Goal: Information Seeking & Learning: Get advice/opinions

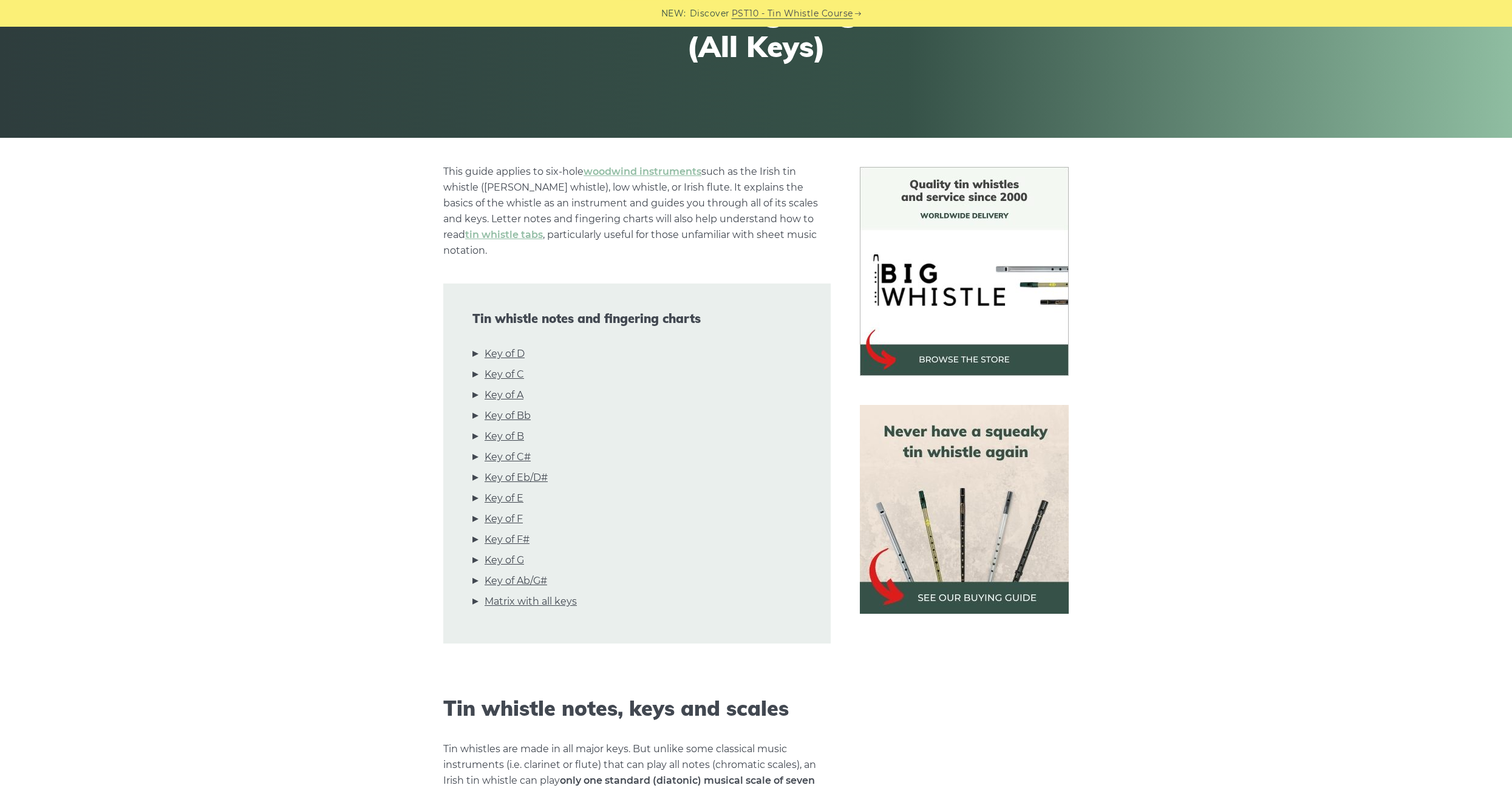
scroll to position [208, 0]
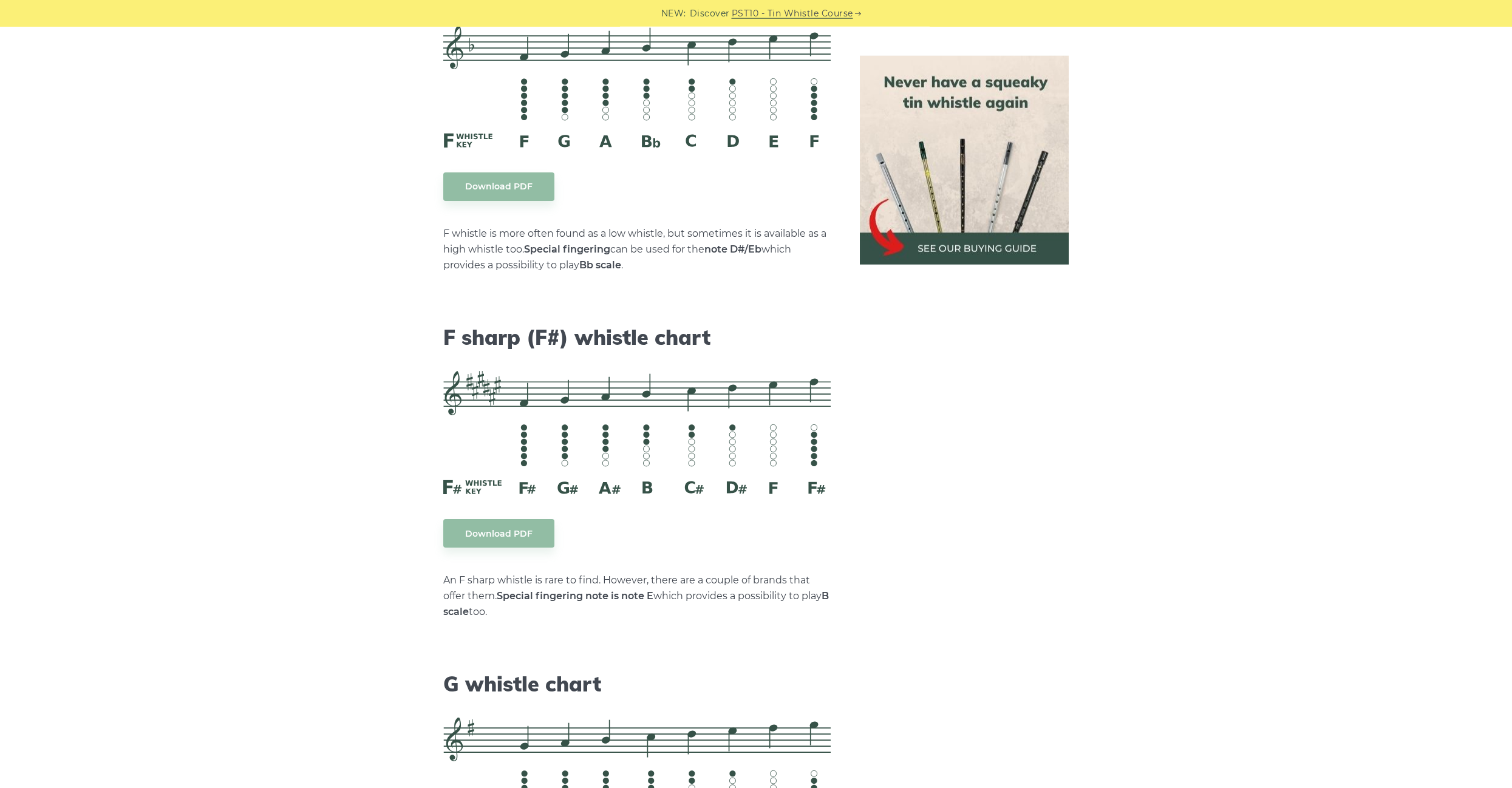
scroll to position [5260, 0]
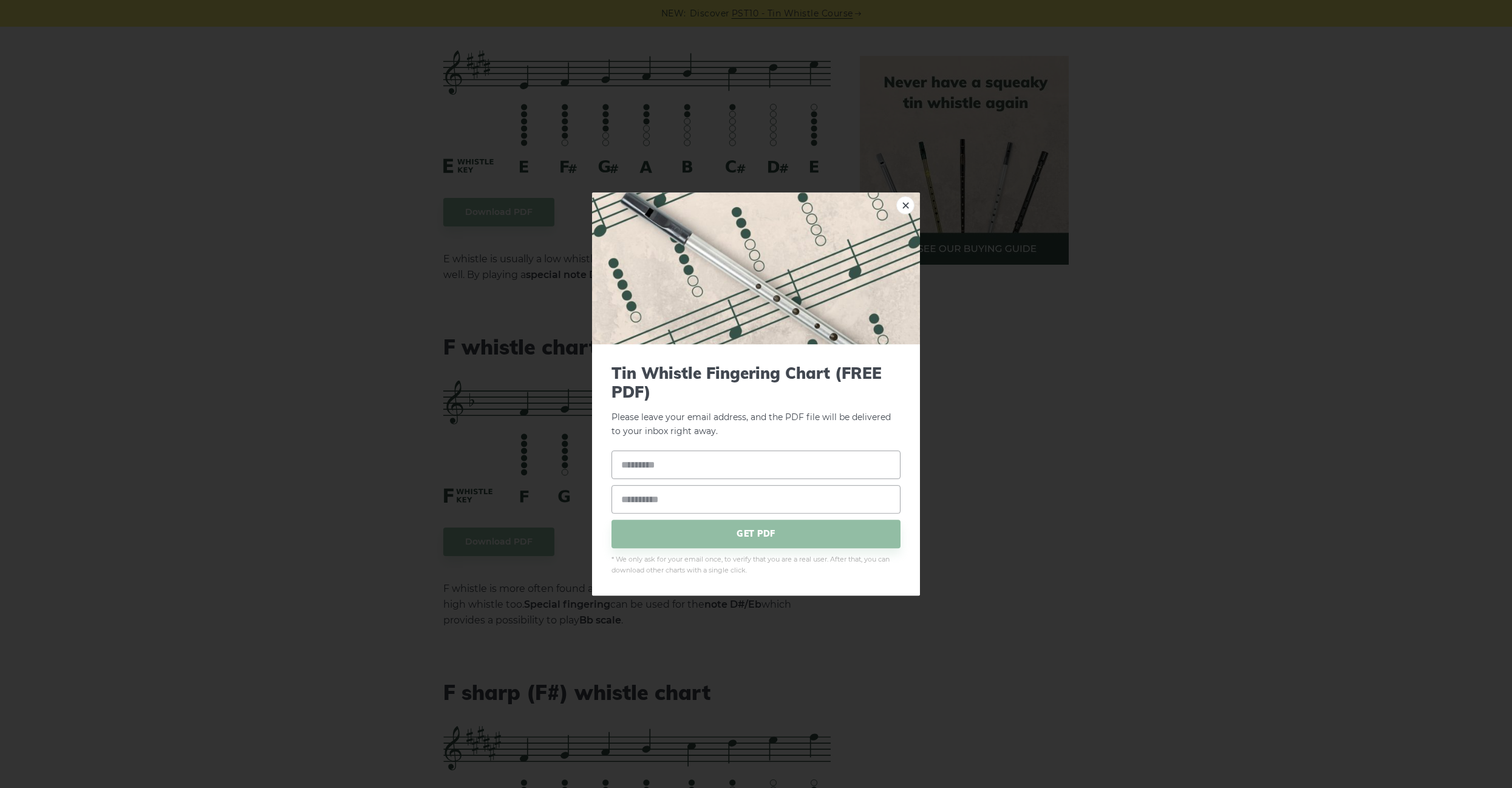
drag, startPoint x: 702, startPoint y: 463, endPoint x: 642, endPoint y: 419, distance: 74.4
click at [905, 205] on link "×" at bounding box center [905, 205] width 18 height 18
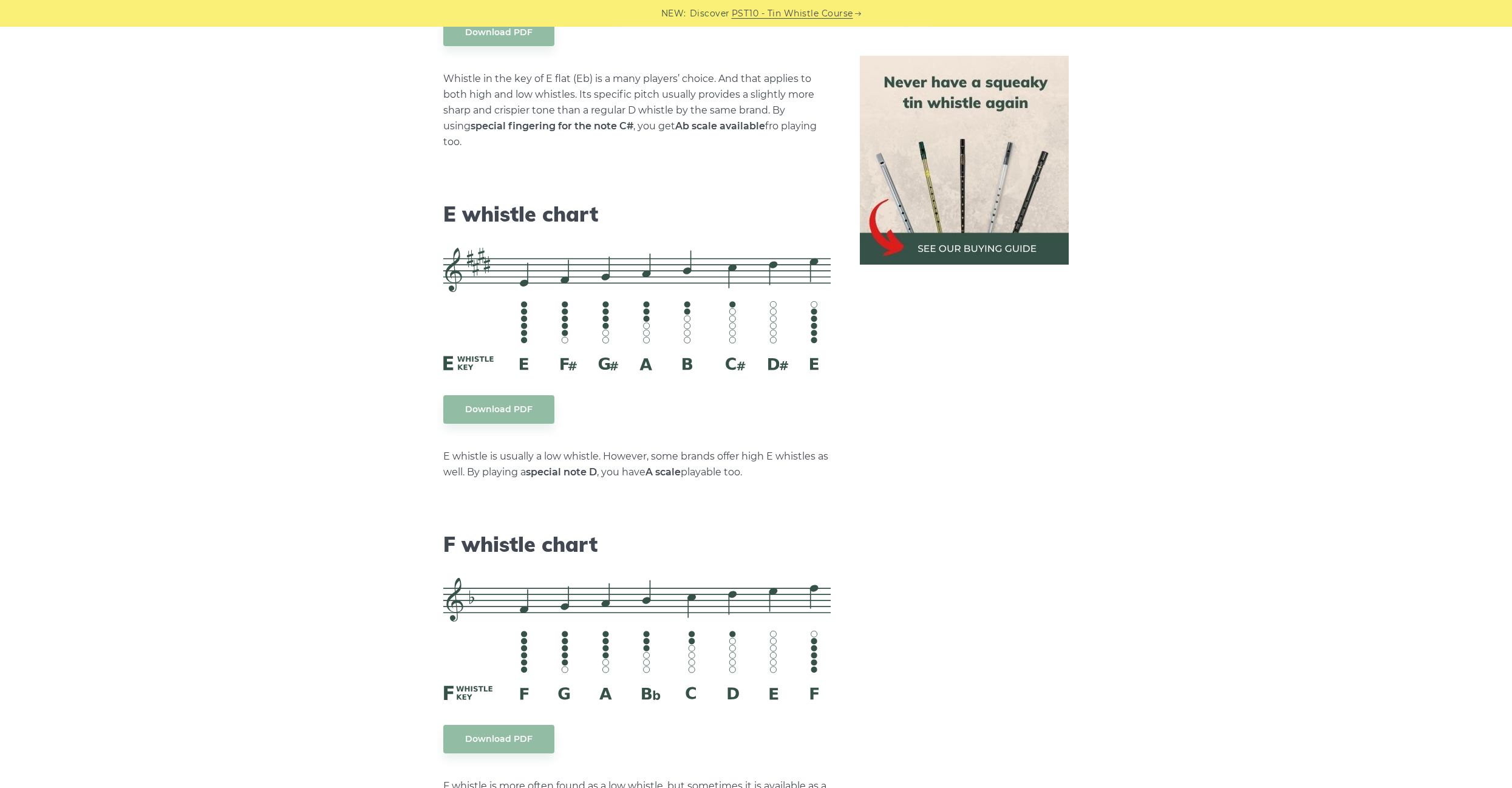
scroll to position [5053, 0]
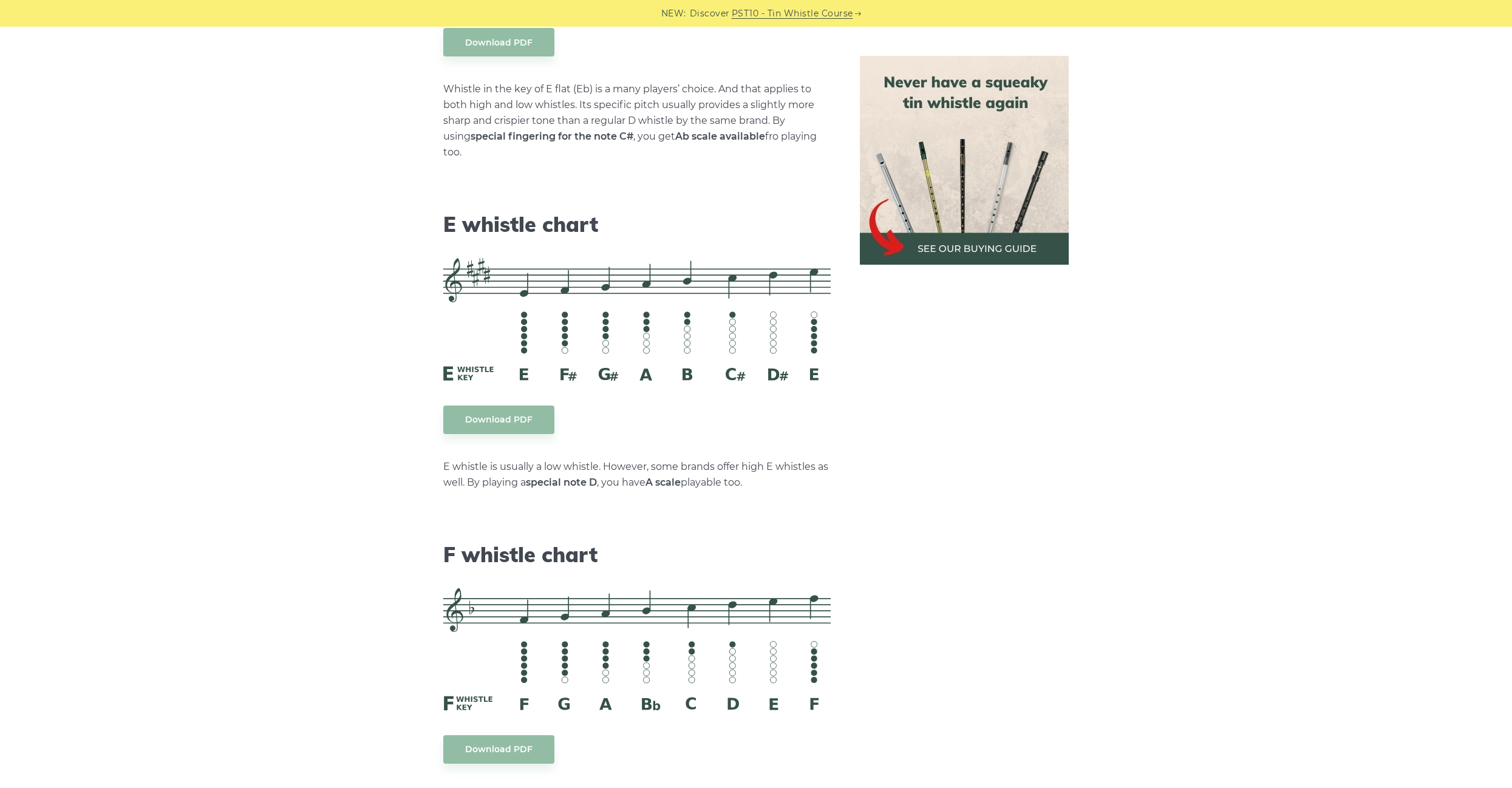
click at [928, 242] on img at bounding box center [964, 160] width 209 height 209
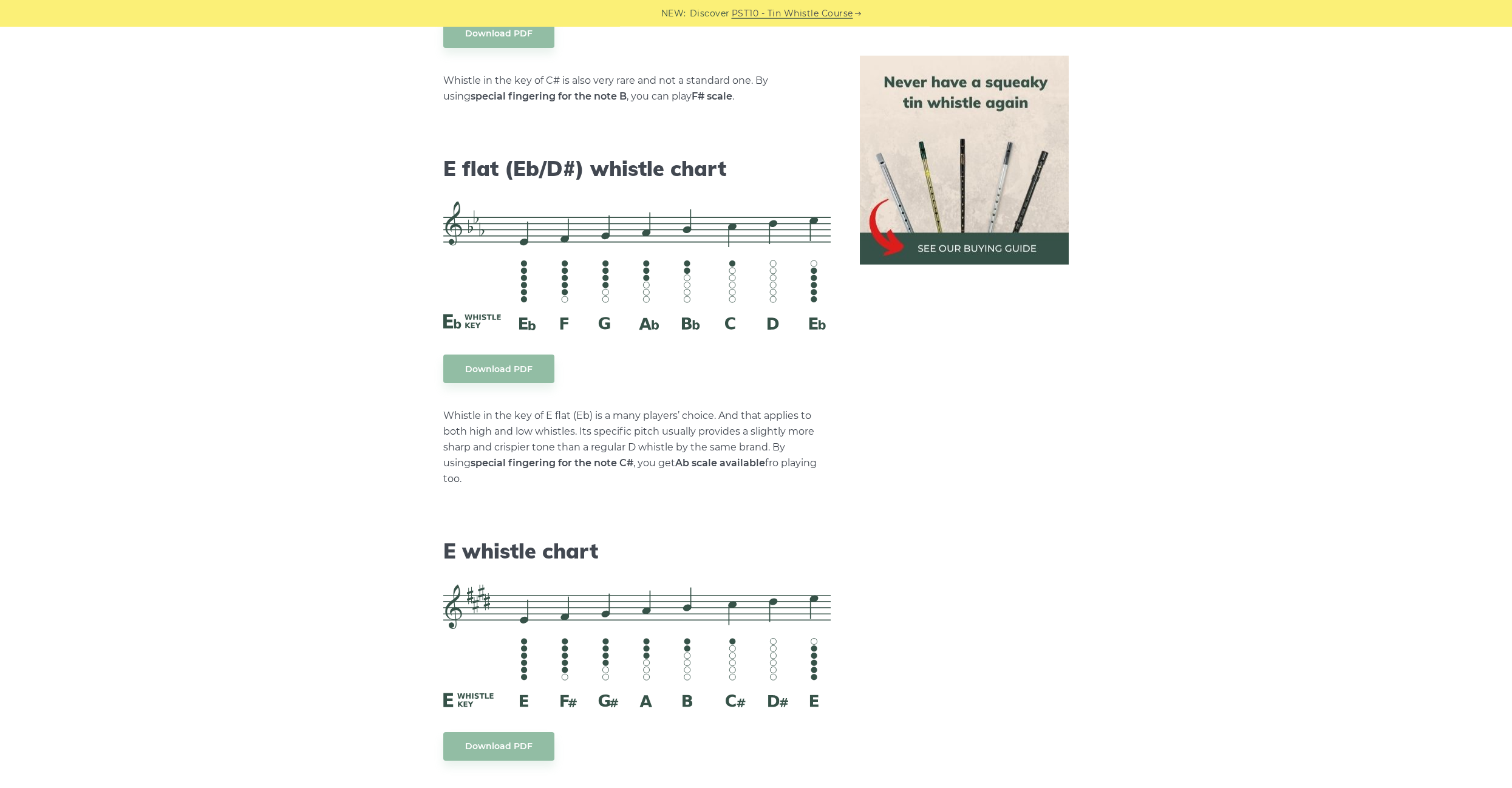
scroll to position [4747, 0]
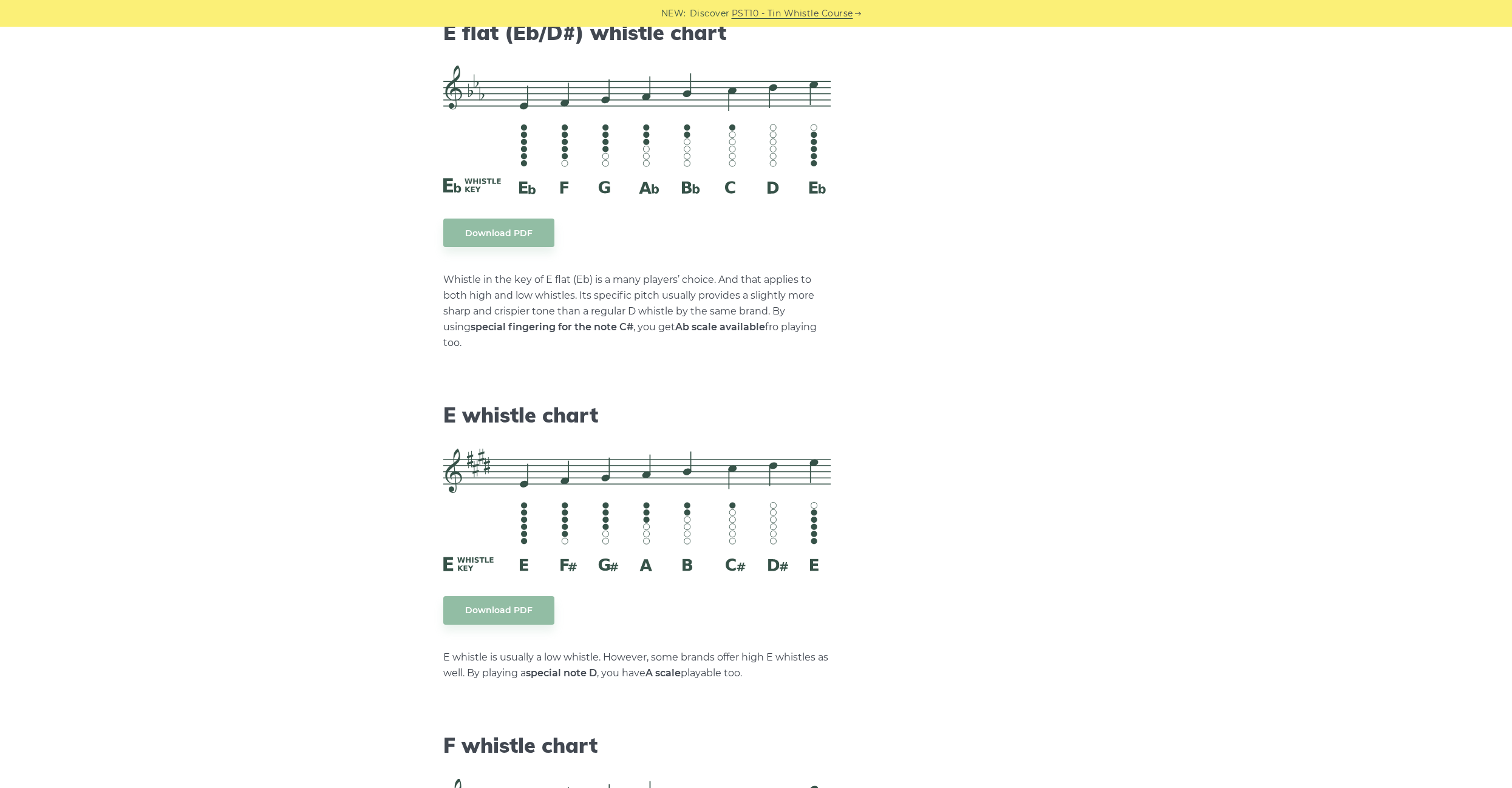
scroll to position [4862, 0]
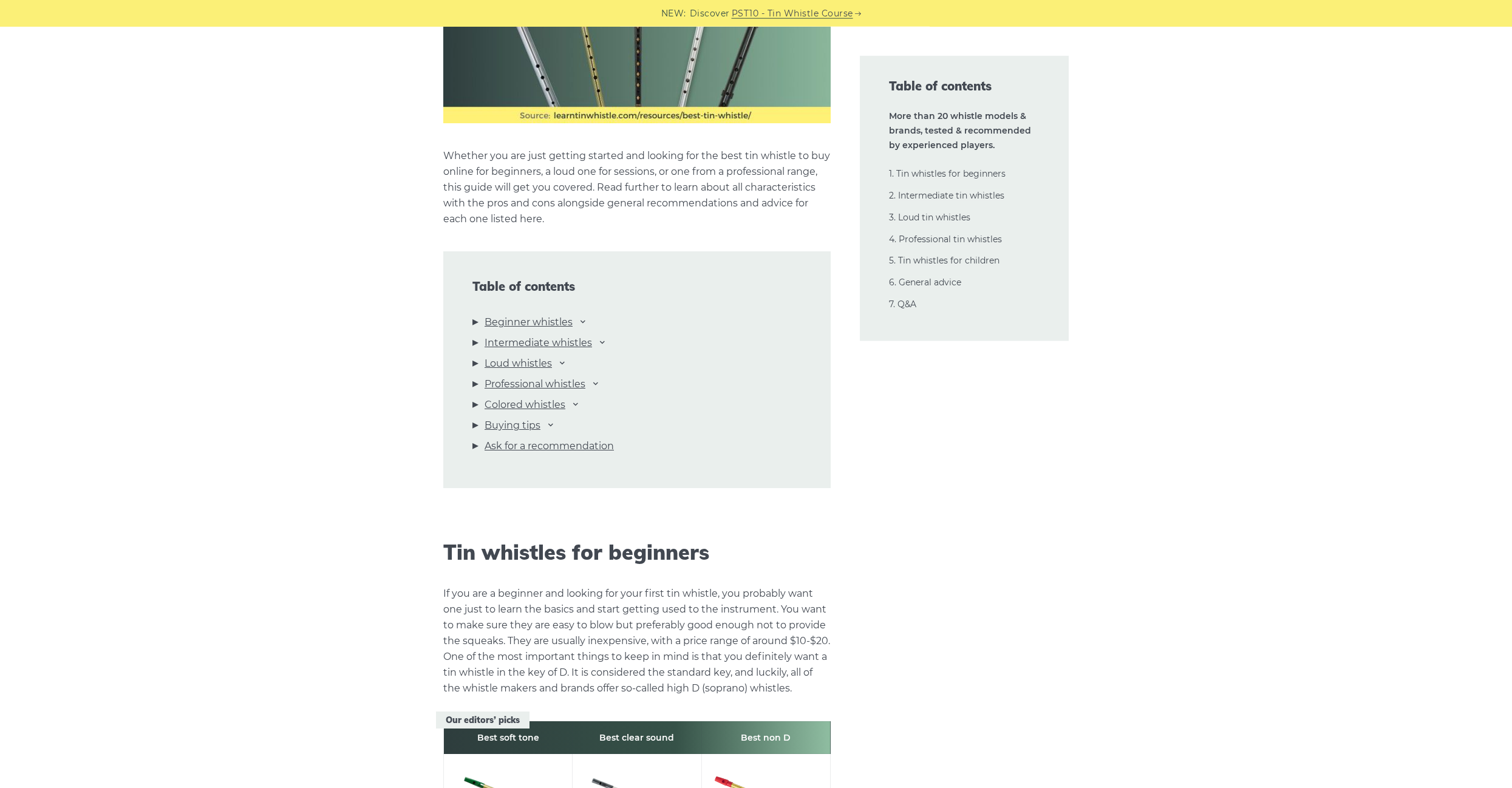
scroll to position [1316, 0]
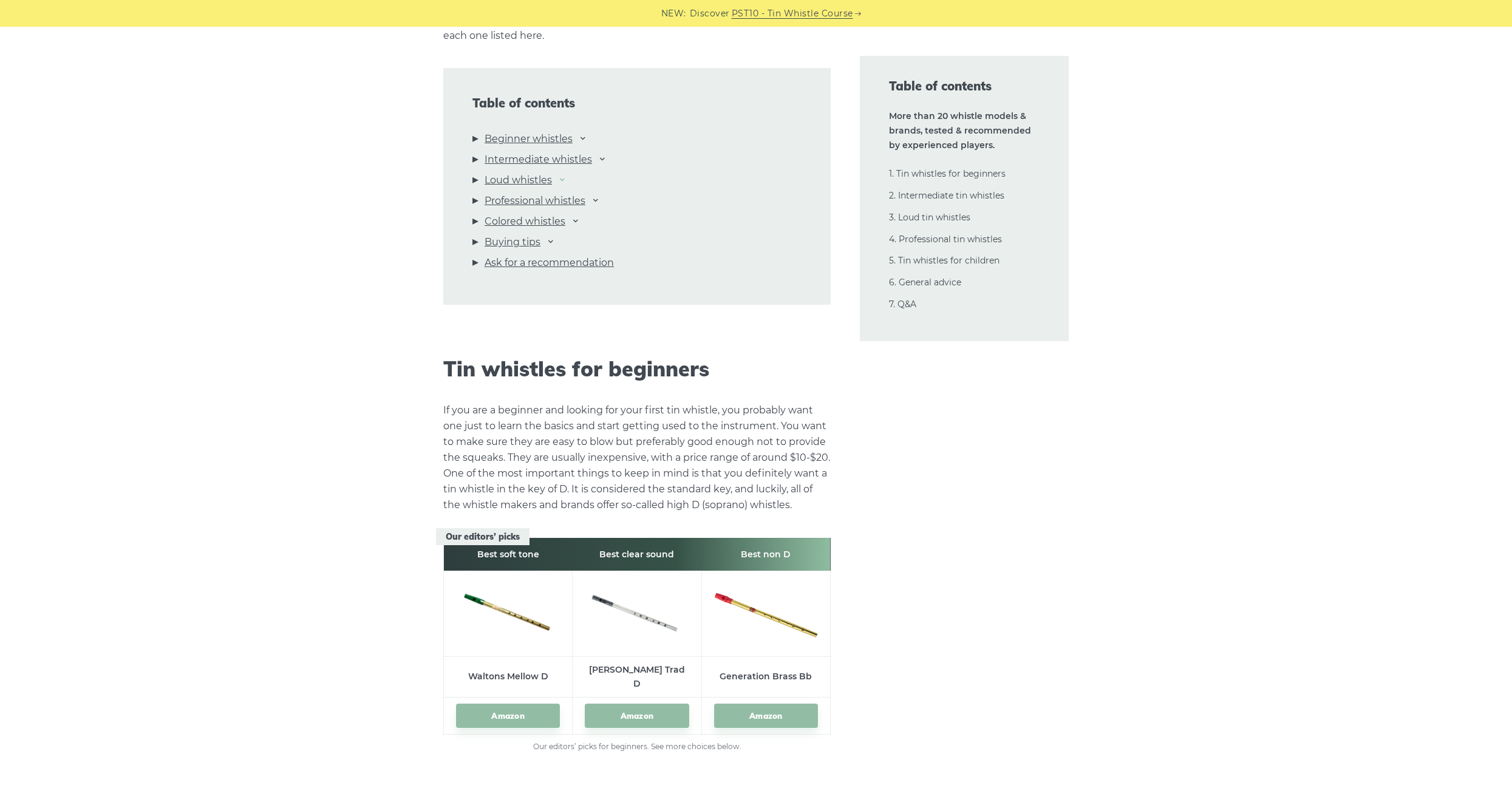
click at [562, 177] on icon at bounding box center [562, 179] width 10 height 10
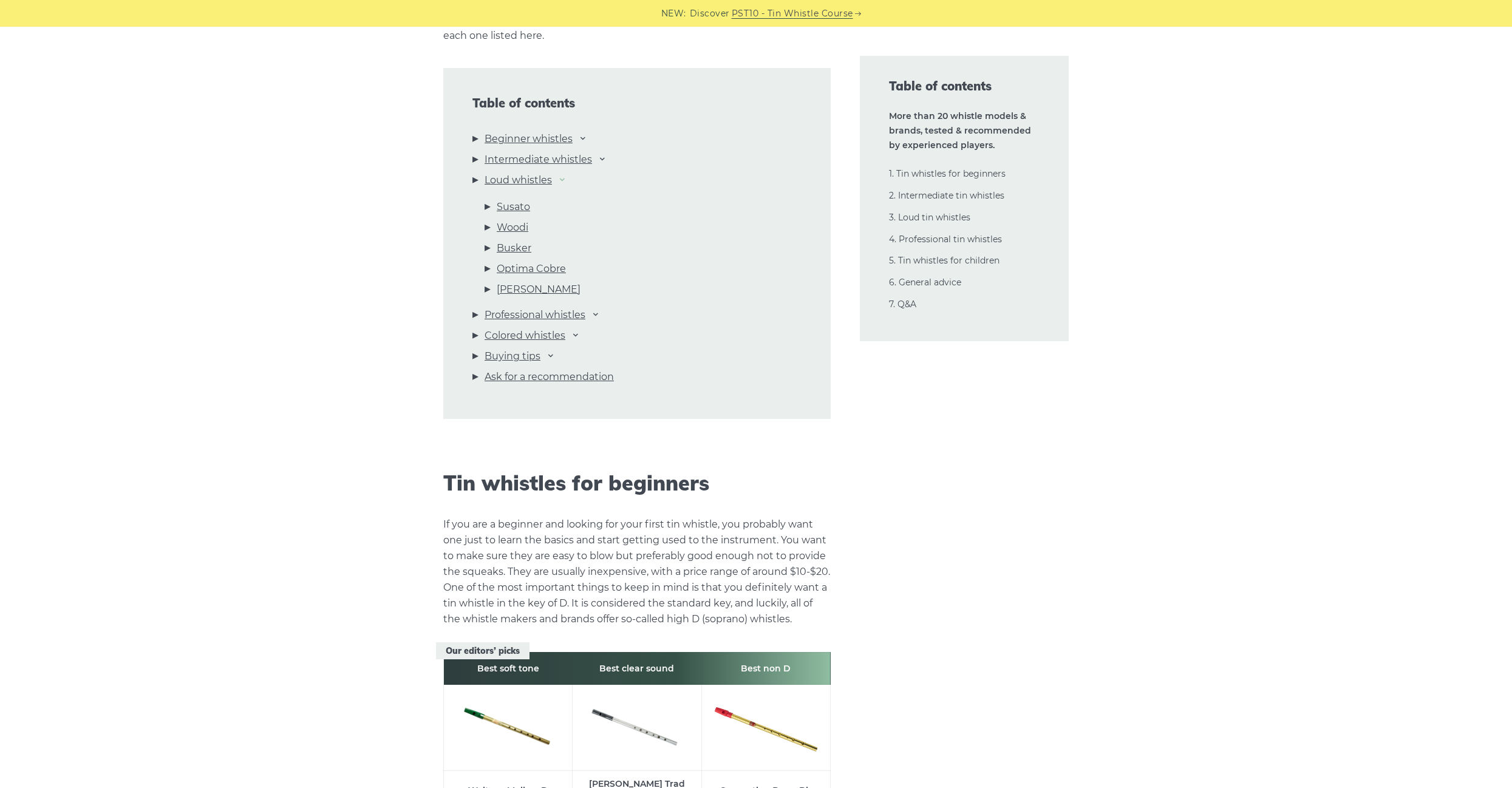
click at [560, 178] on icon at bounding box center [562, 179] width 10 height 10
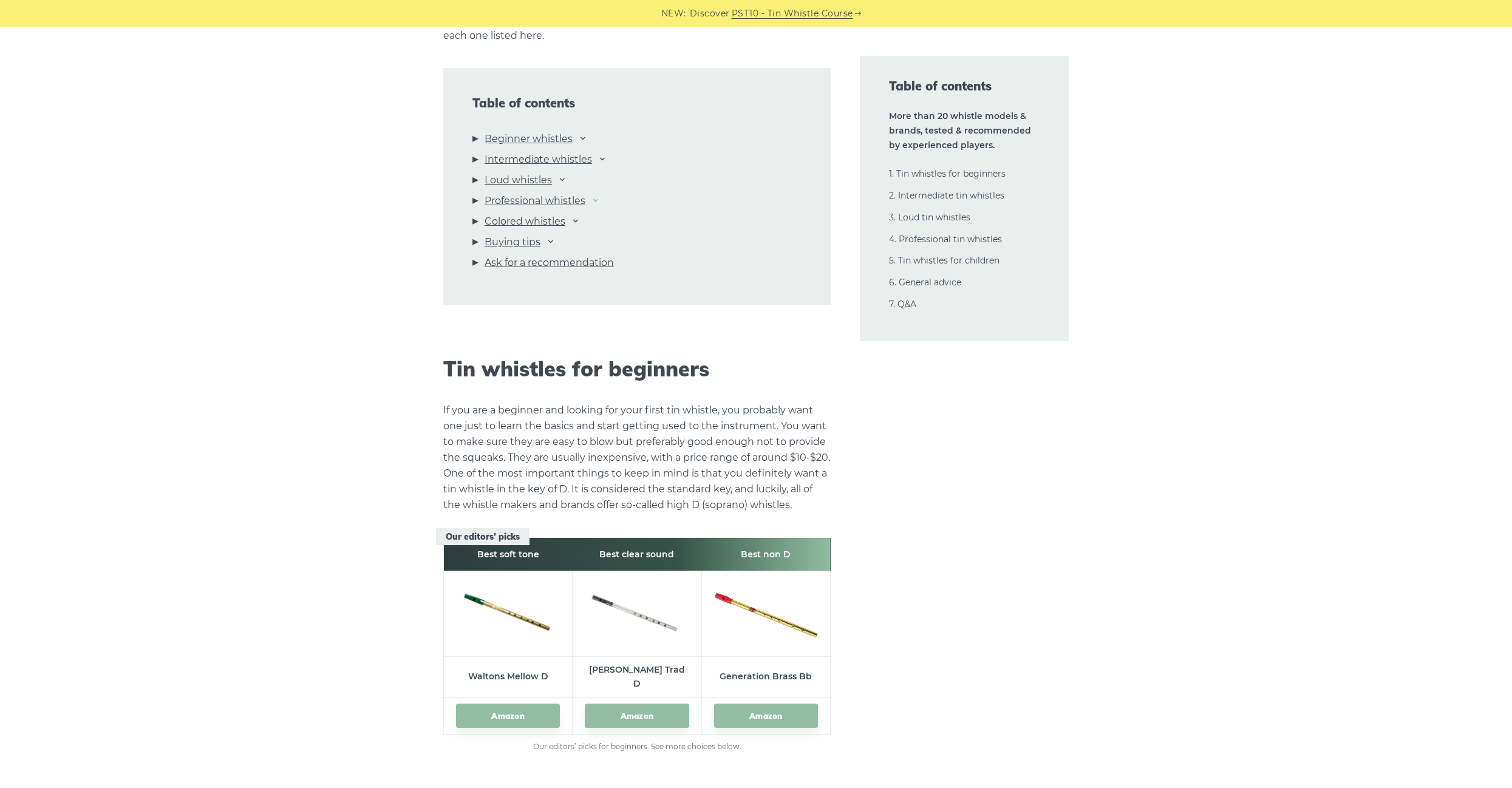
click at [596, 198] on icon at bounding box center [596, 200] width 10 height 10
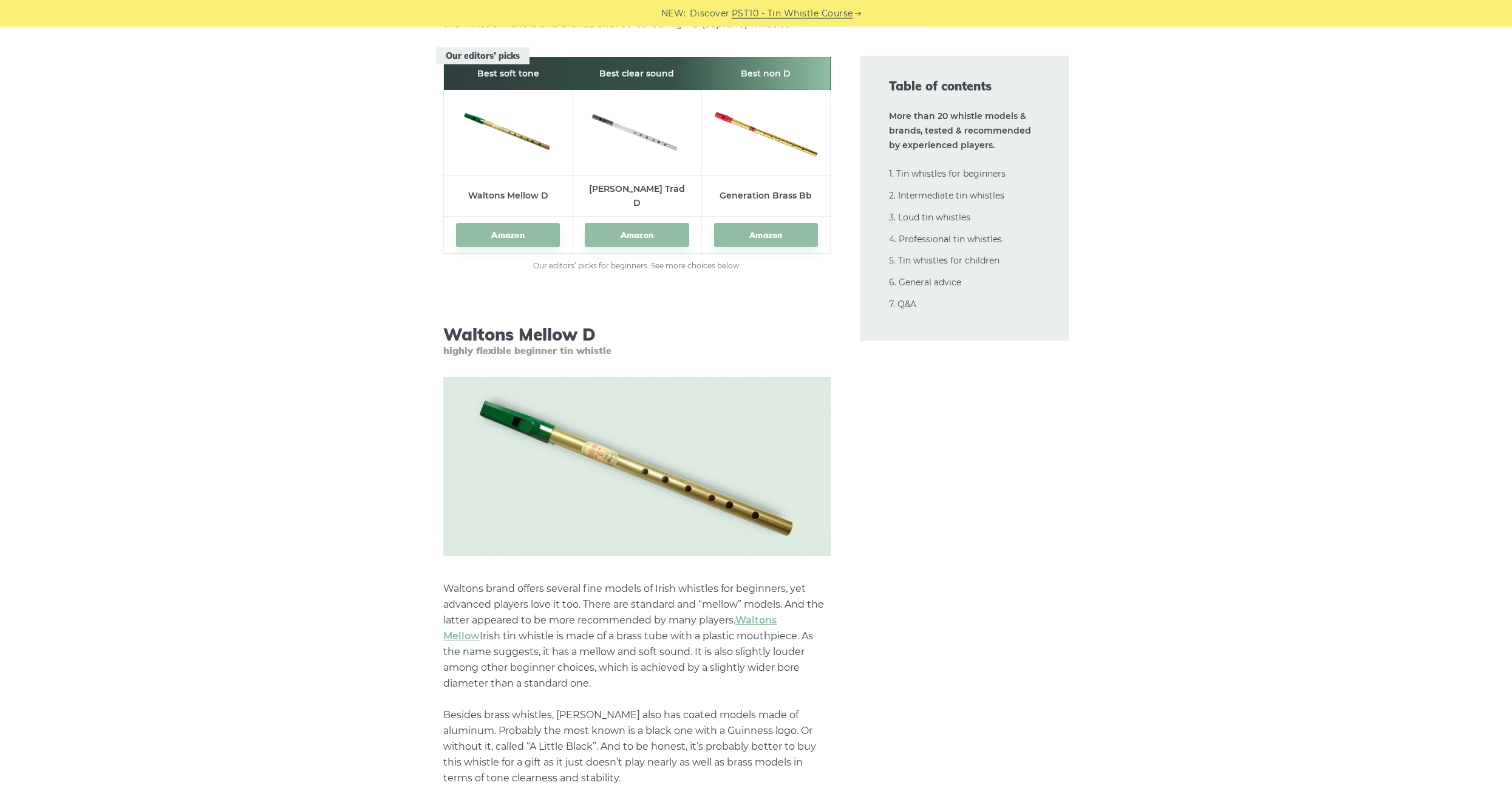
scroll to position [1939, 0]
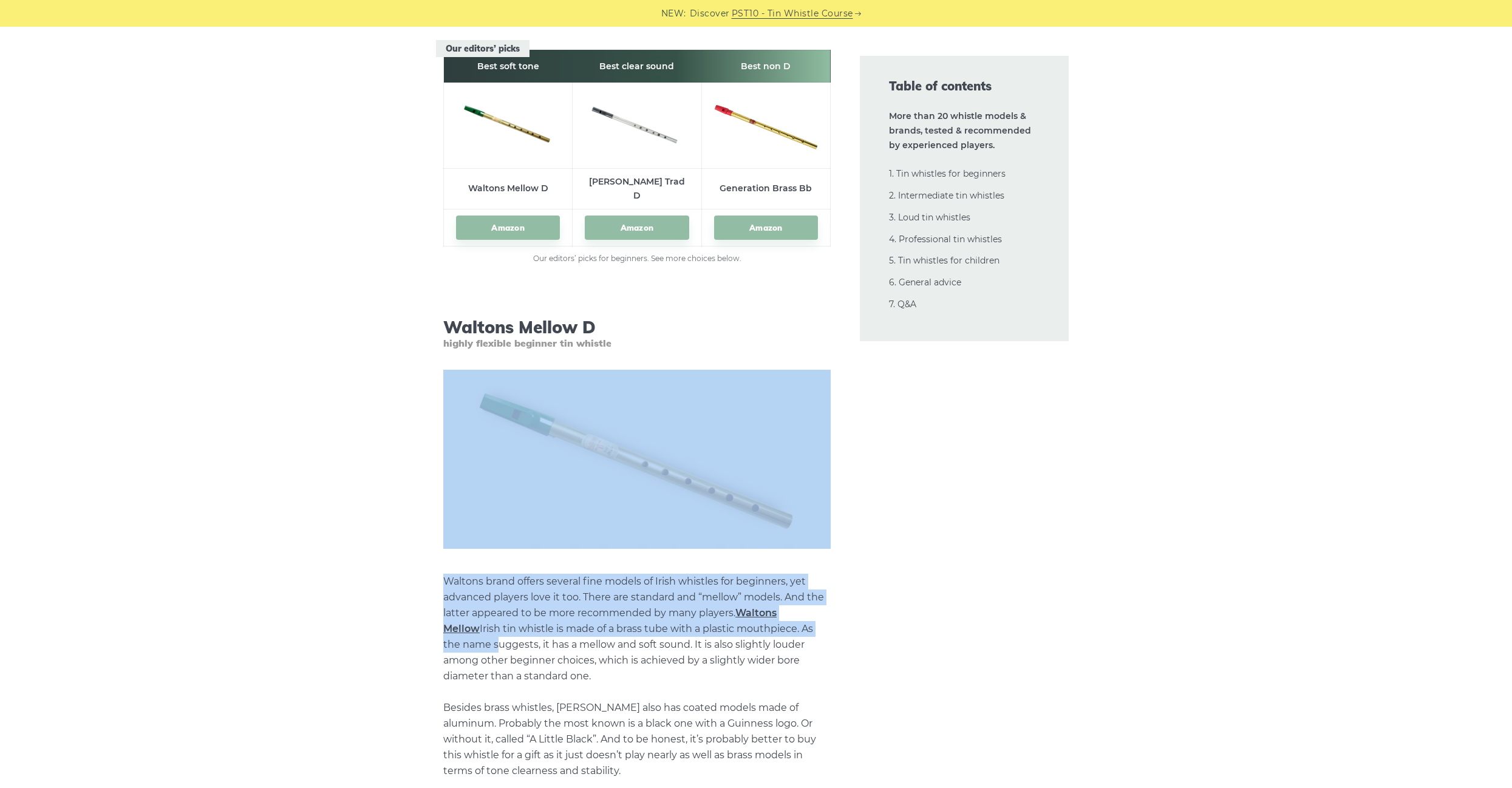
drag, startPoint x: 417, startPoint y: 361, endPoint x: 450, endPoint y: 660, distance: 300.8
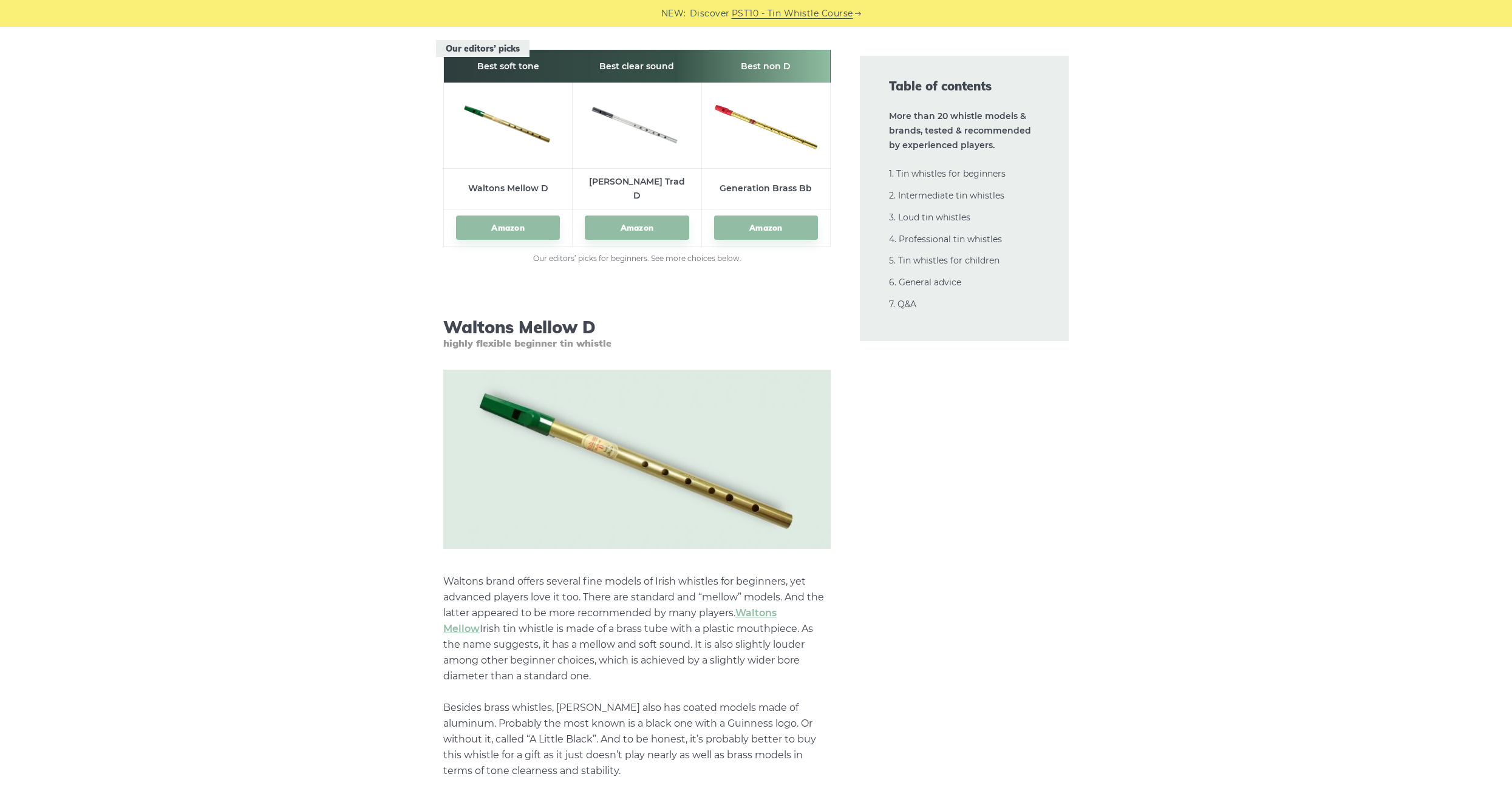
drag, startPoint x: 450, startPoint y: 660, endPoint x: 440, endPoint y: 651, distance: 13.5
click at [445, 657] on p "Waltons brand offers several fine models of Irish whistles for beginners, yet a…" at bounding box center [637, 676] width 387 height 205
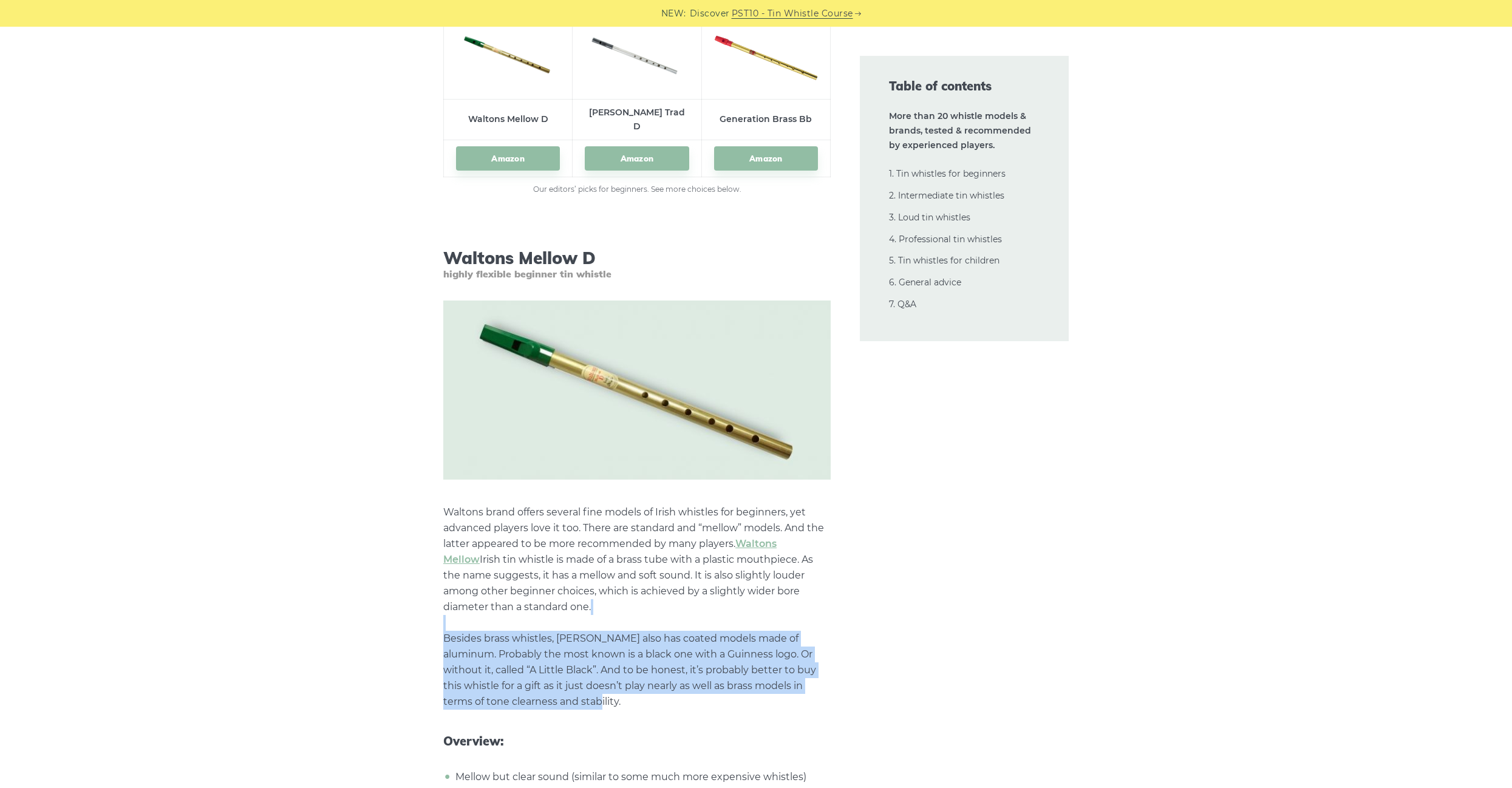
drag, startPoint x: 603, startPoint y: 682, endPoint x: 606, endPoint y: 610, distance: 72.1
click at [606, 610] on p "Waltons brand offers several fine models of Irish whistles for beginners, yet a…" at bounding box center [637, 607] width 387 height 205
drag, startPoint x: 604, startPoint y: 608, endPoint x: 597, endPoint y: 686, distance: 78.3
click at [598, 687] on p "Waltons brand offers several fine models of Irish whistles for beginners, yet a…" at bounding box center [637, 607] width 387 height 205
click at [595, 684] on p "Waltons brand offers several fine models of Irish whistles for beginners, yet a…" at bounding box center [637, 607] width 387 height 205
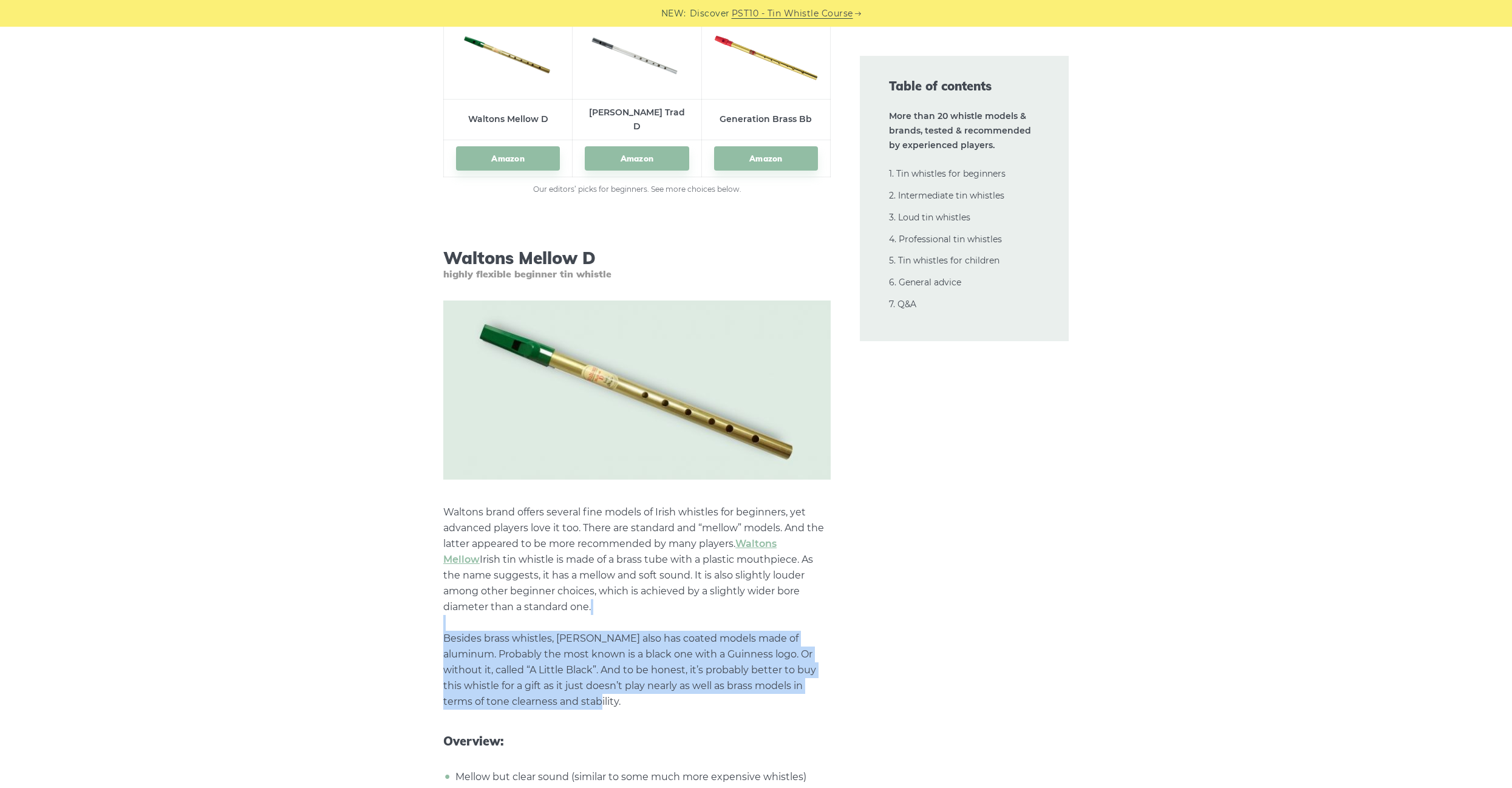
drag, startPoint x: 590, startPoint y: 684, endPoint x: 612, endPoint y: 605, distance: 82.0
click at [612, 605] on p "Waltons brand offers several fine models of Irish whistles for beginners, yet a…" at bounding box center [637, 607] width 387 height 205
drag, startPoint x: 612, startPoint y: 605, endPoint x: 593, endPoint y: 683, distance: 80.3
click at [593, 683] on p "Waltons brand offers several fine models of Irish whistles for beginners, yet a…" at bounding box center [637, 607] width 387 height 205
drag, startPoint x: 596, startPoint y: 678, endPoint x: 592, endPoint y: 667, distance: 11.7
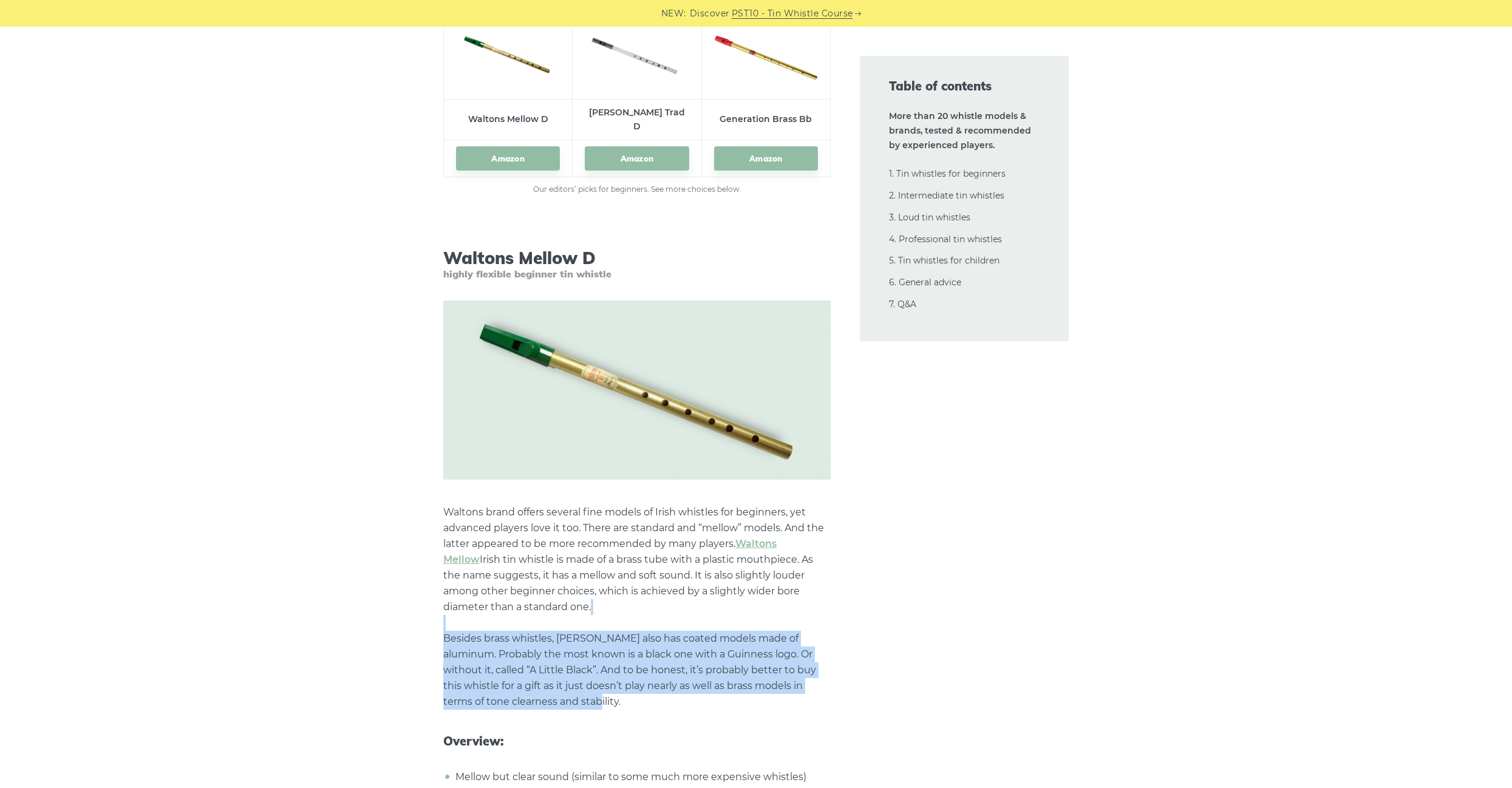
click at [596, 675] on p "Waltons brand offers several fine models of Irish whistles for beginners, yet a…" at bounding box center [637, 607] width 387 height 205
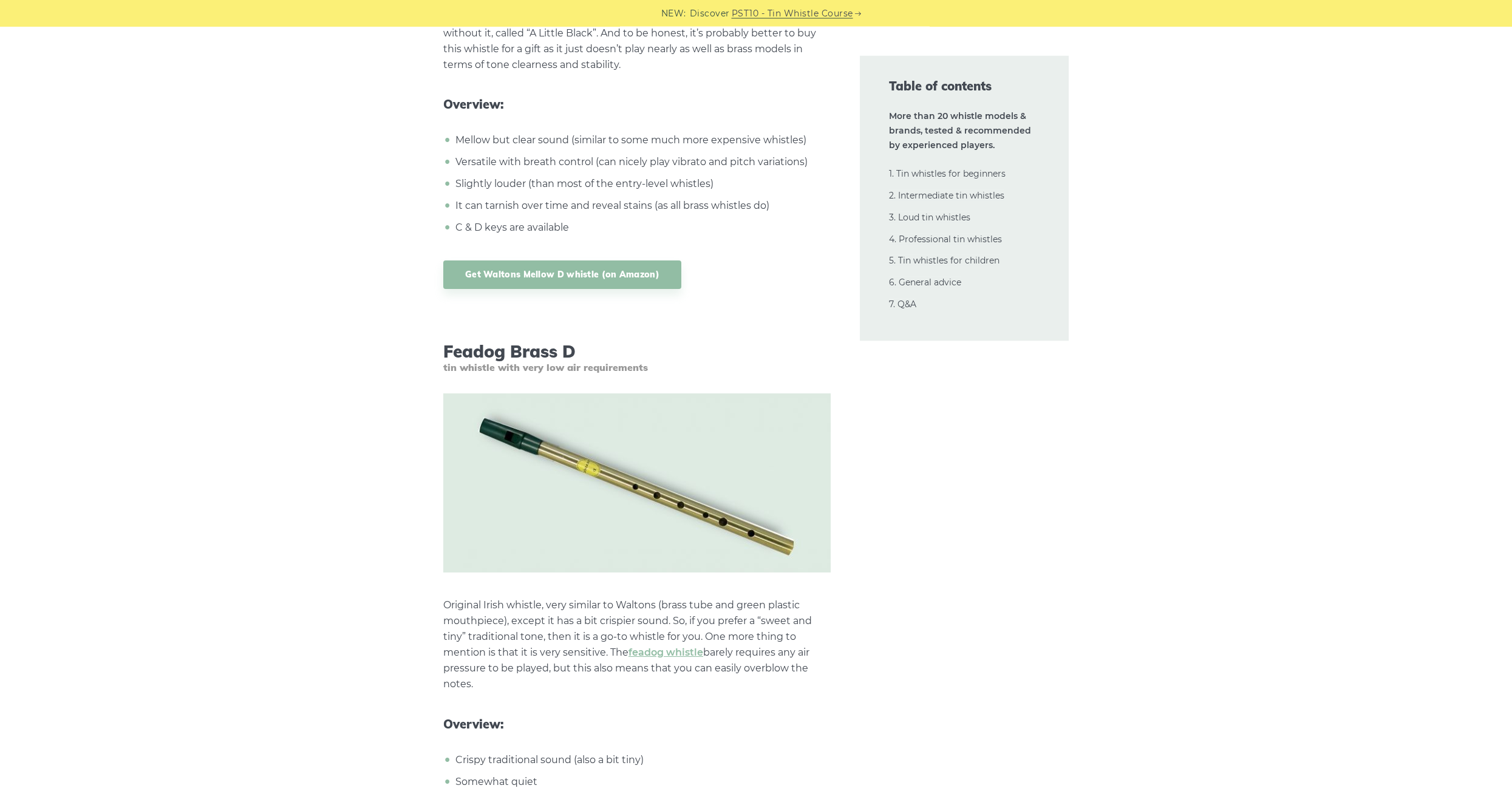
scroll to position [2700, 0]
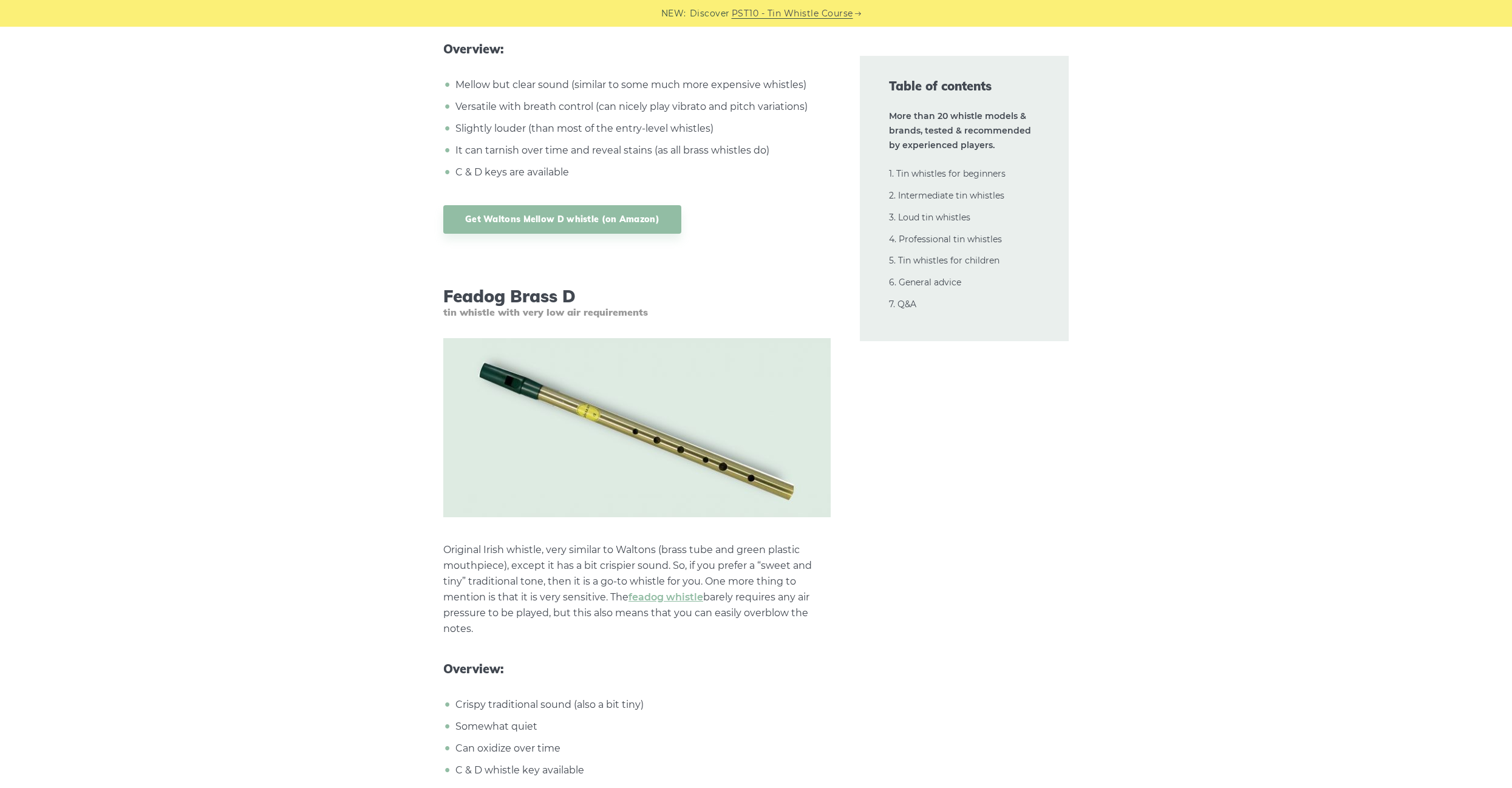
drag, startPoint x: 447, startPoint y: 538, endPoint x: 526, endPoint y: 622, distance: 115.3
click at [526, 622] on p "Original Irish whistle, very similar to Waltons (brass tube and green plastic m…" at bounding box center [637, 590] width 387 height 95
click at [526, 620] on p "Original Irish whistle, very similar to Waltons (brass tube and green plastic m…" at bounding box center [637, 590] width 387 height 95
drag, startPoint x: 520, startPoint y: 614, endPoint x: 446, endPoint y: 536, distance: 107.5
click at [446, 542] on p "Original Irish whistle, very similar to Waltons (brass tube and green plastic m…" at bounding box center [637, 590] width 387 height 95
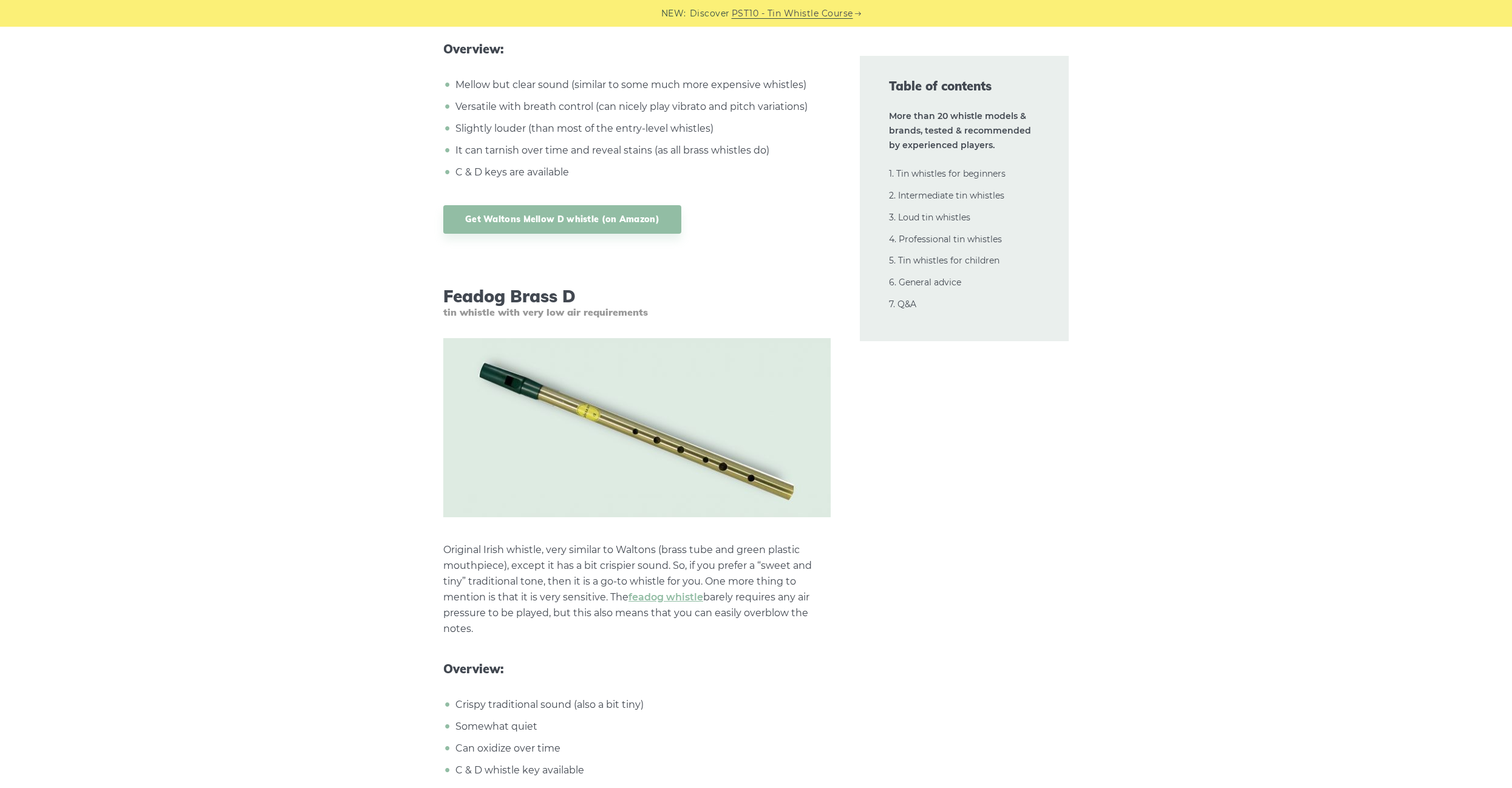
drag, startPoint x: 446, startPoint y: 536, endPoint x: 512, endPoint y: 610, distance: 99.2
click at [512, 610] on p "Original Irish whistle, very similar to Waltons (brass tube and green plastic m…" at bounding box center [637, 590] width 387 height 95
click at [511, 608] on p "Original Irish whistle, very similar to Waltons (brass tube and green plastic m…" at bounding box center [637, 590] width 387 height 95
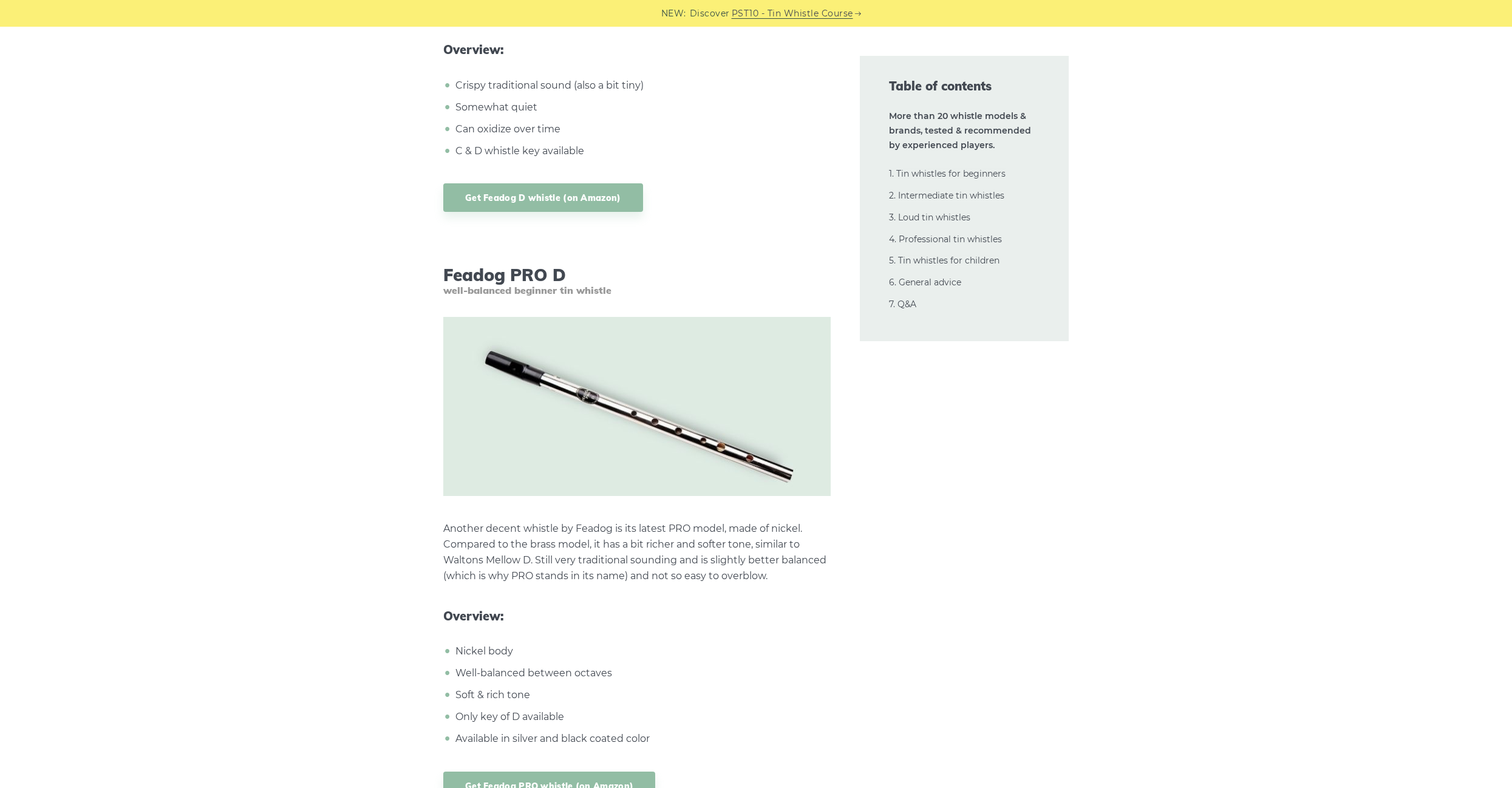
scroll to position [3323, 0]
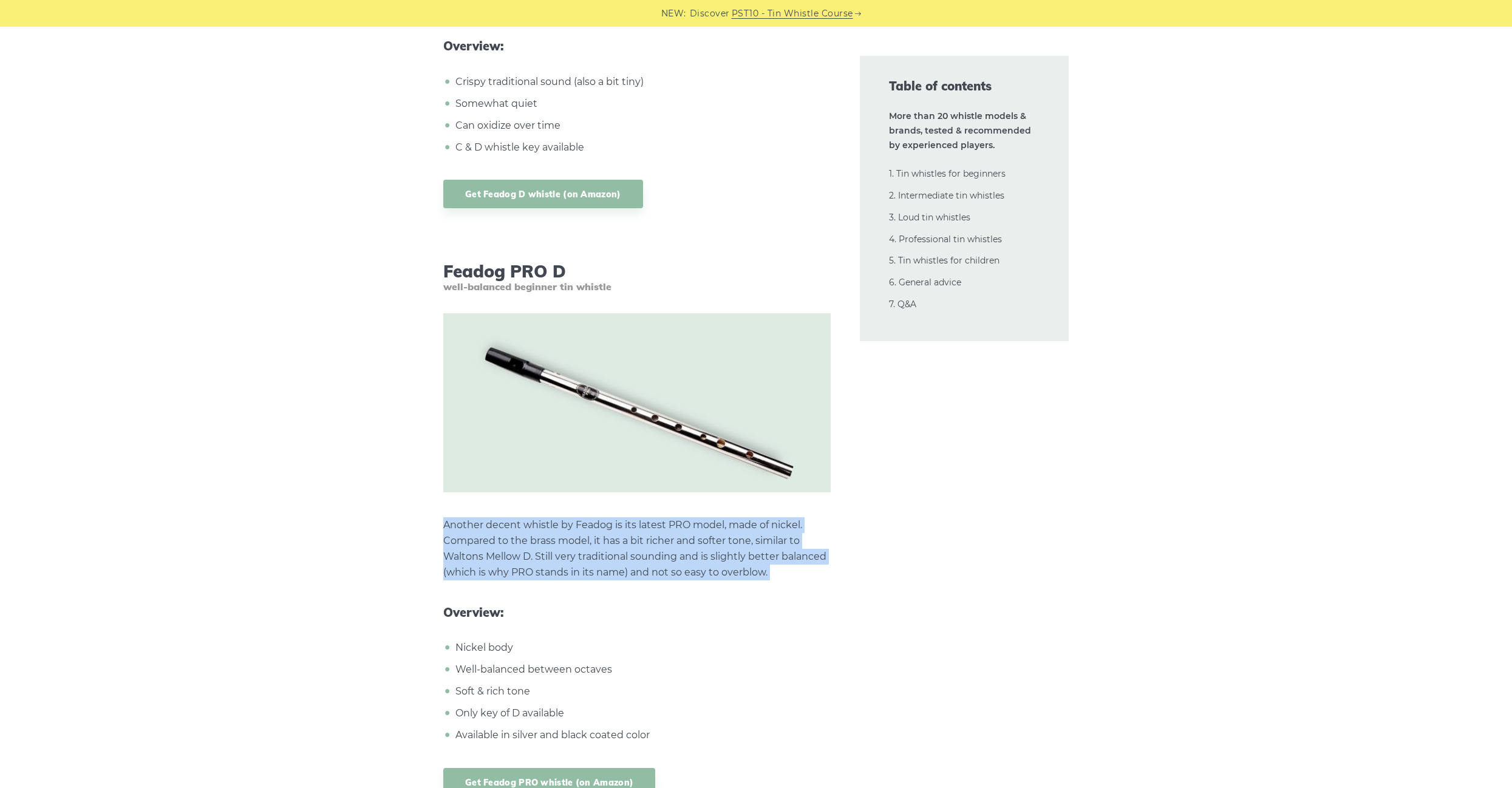
drag, startPoint x: 445, startPoint y: 522, endPoint x: 440, endPoint y: 583, distance: 61.2
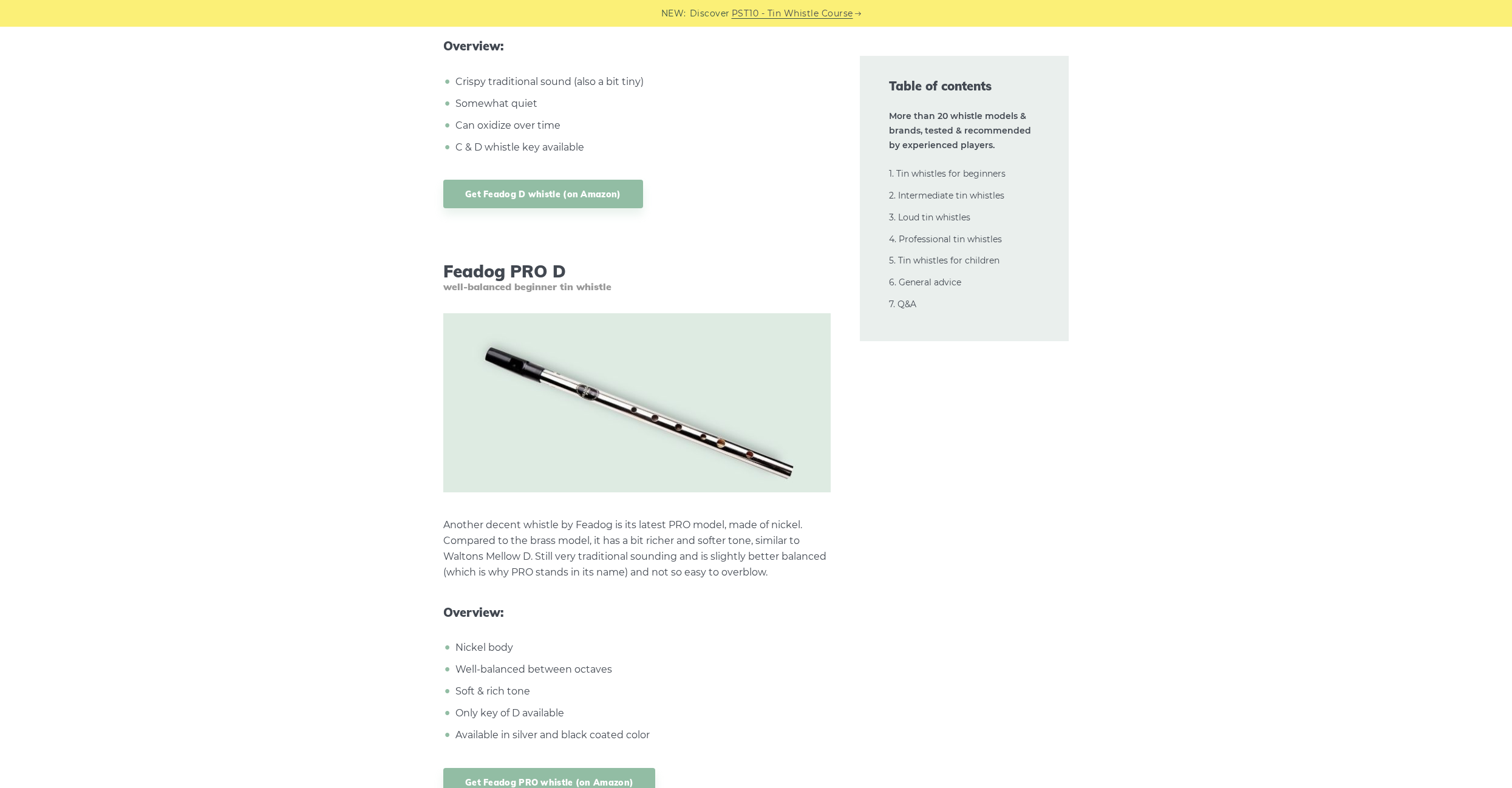
drag, startPoint x: 439, startPoint y: 582, endPoint x: 434, endPoint y: 574, distance: 9.4
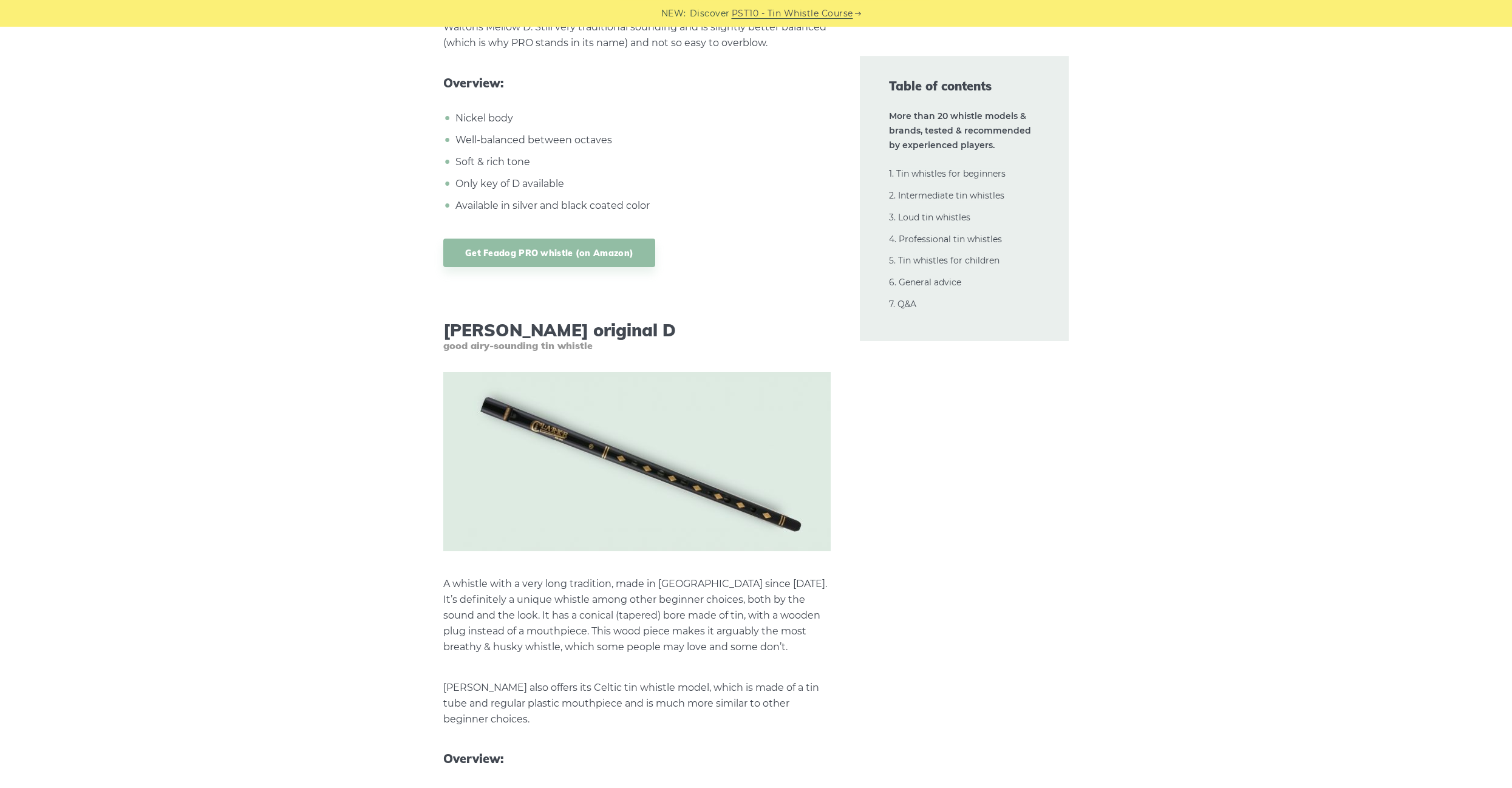
scroll to position [3877, 0]
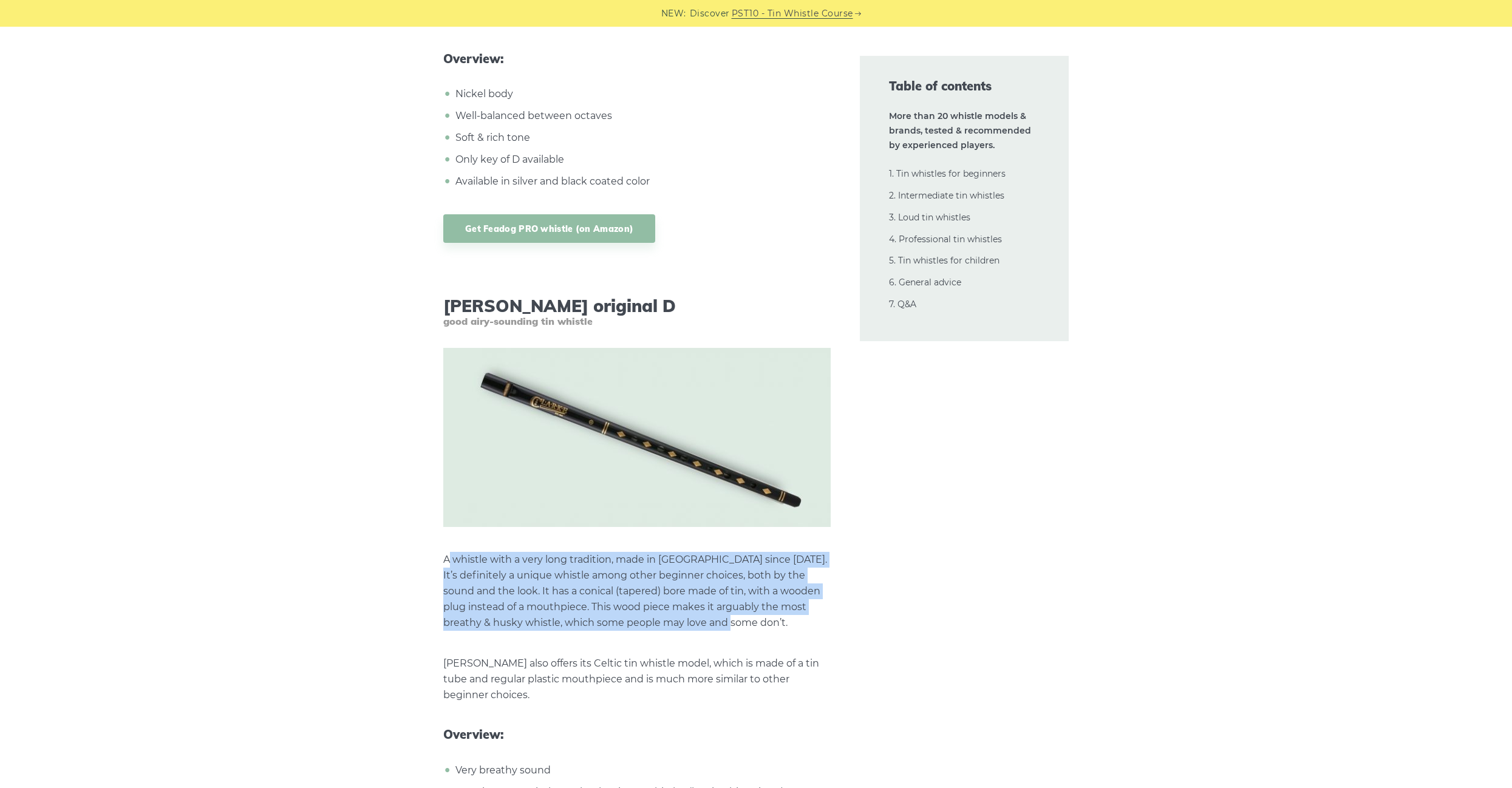
drag, startPoint x: 451, startPoint y: 543, endPoint x: 512, endPoint y: 618, distance: 96.7
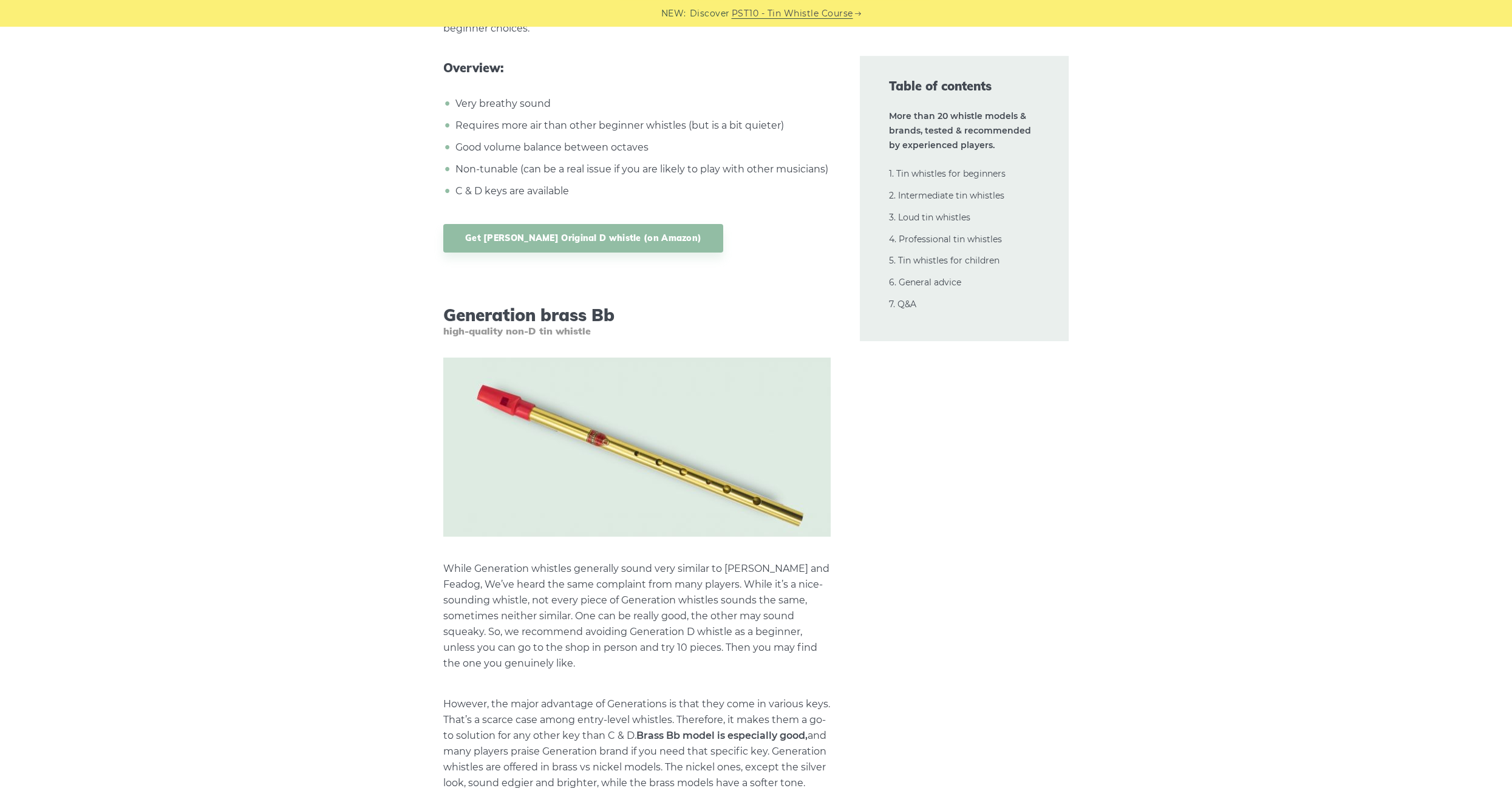
scroll to position [4569, 0]
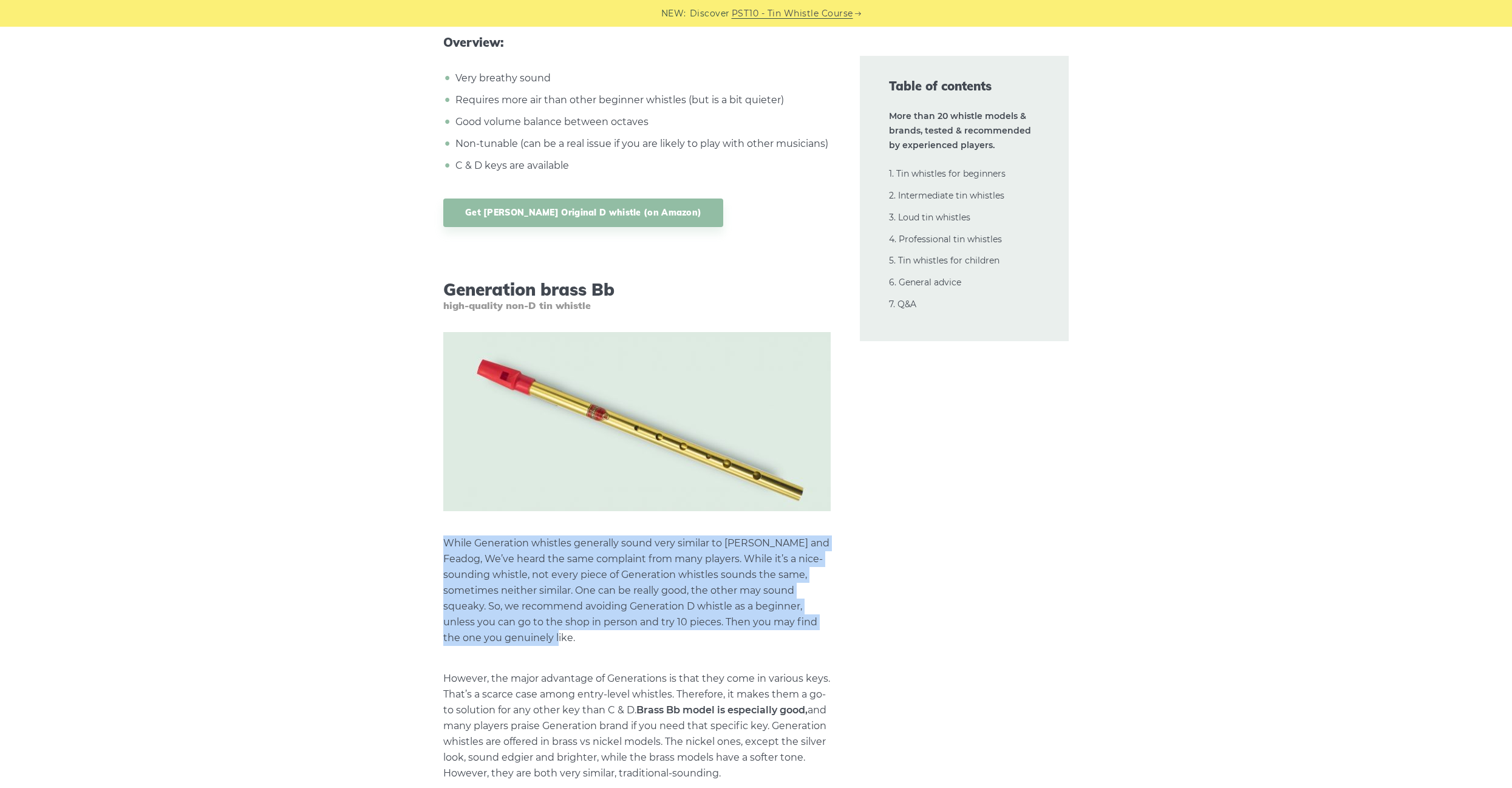
drag, startPoint x: 443, startPoint y: 534, endPoint x: 494, endPoint y: 633, distance: 111.4
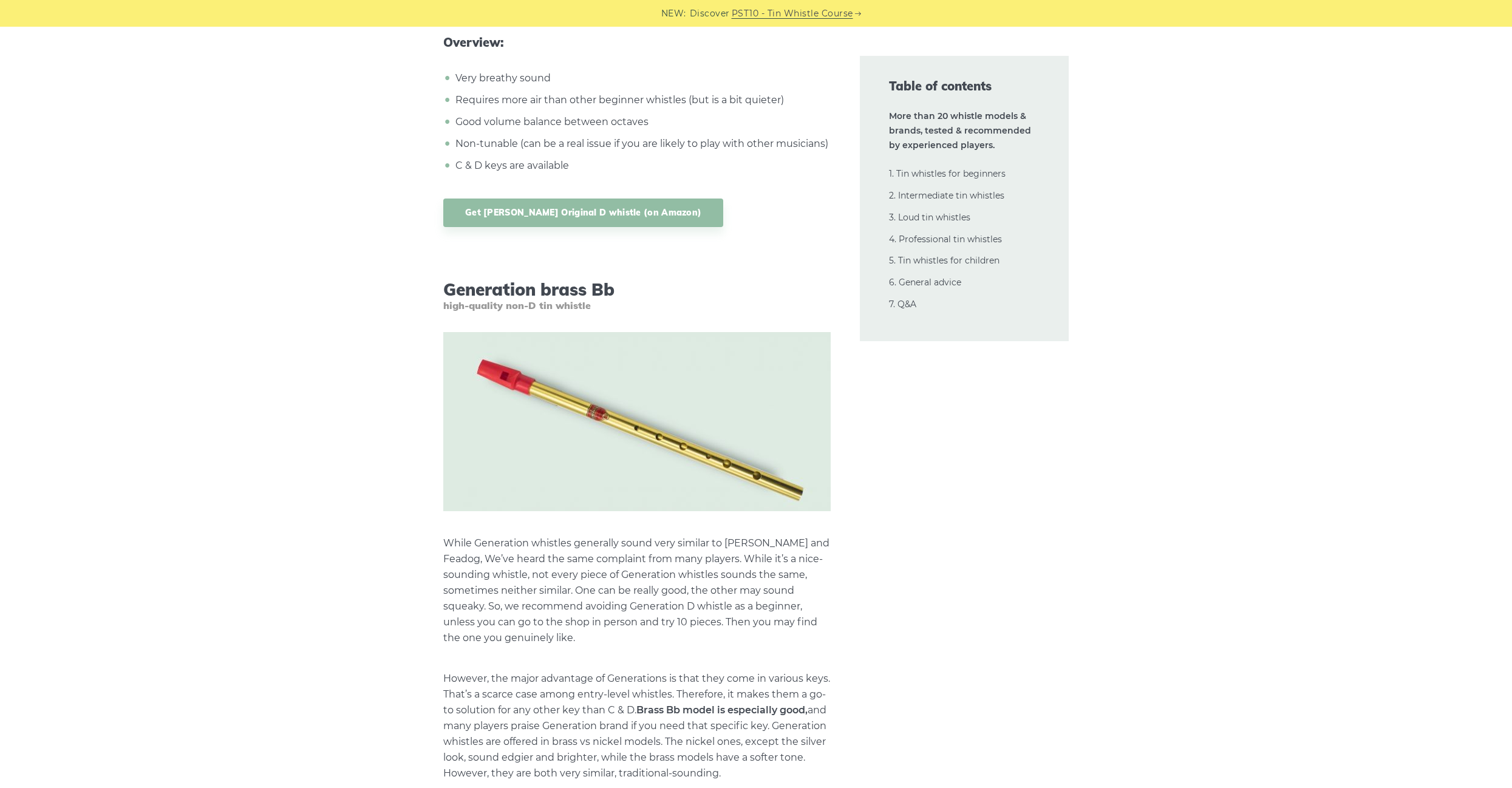
click at [492, 628] on p "While Generation whistles generally sound very similar to Waltons and Feadog, W…" at bounding box center [637, 591] width 387 height 111
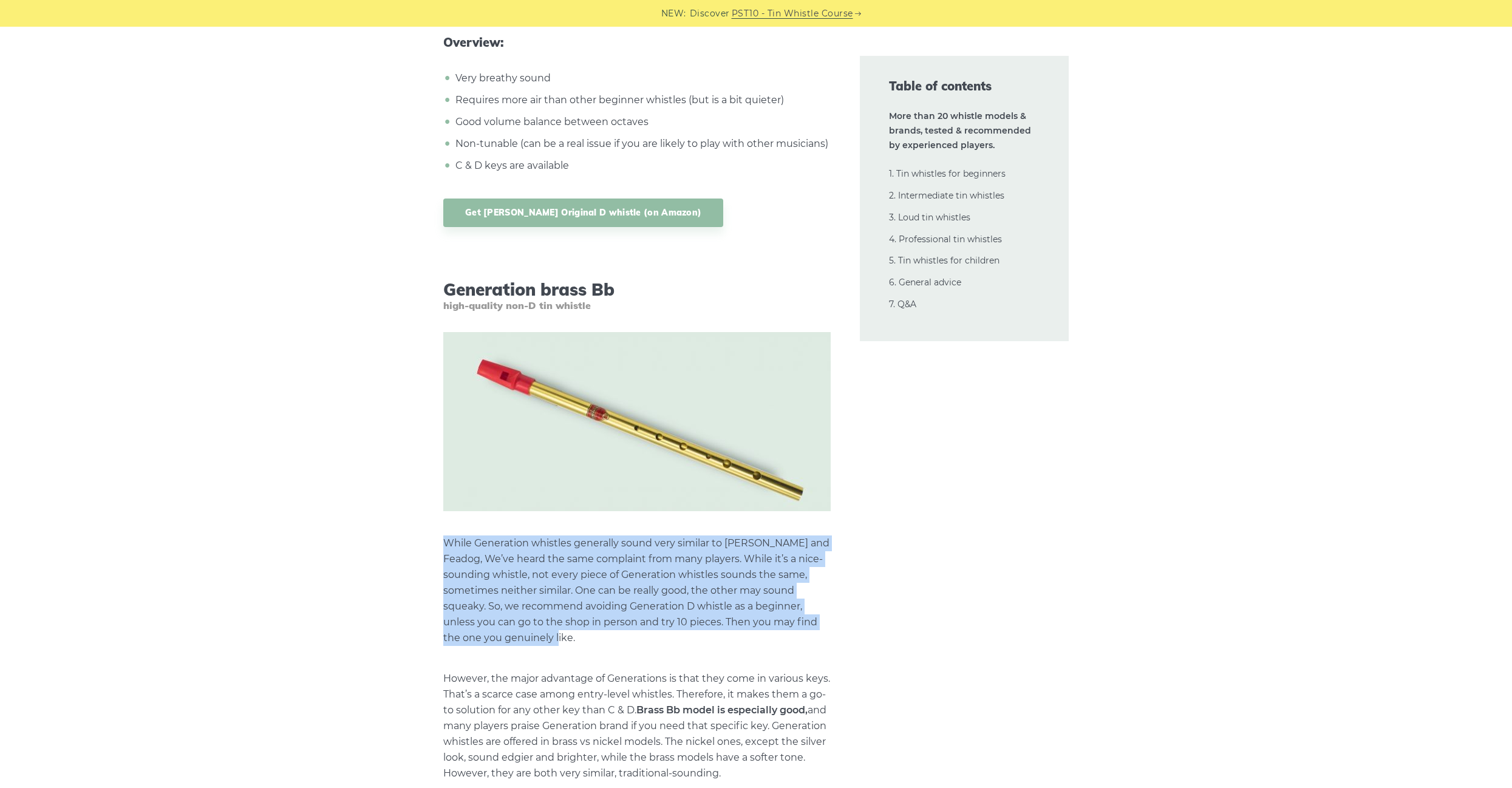
drag, startPoint x: 490, startPoint y: 626, endPoint x: 442, endPoint y: 530, distance: 107.3
drag, startPoint x: 442, startPoint y: 530, endPoint x: 496, endPoint y: 633, distance: 116.3
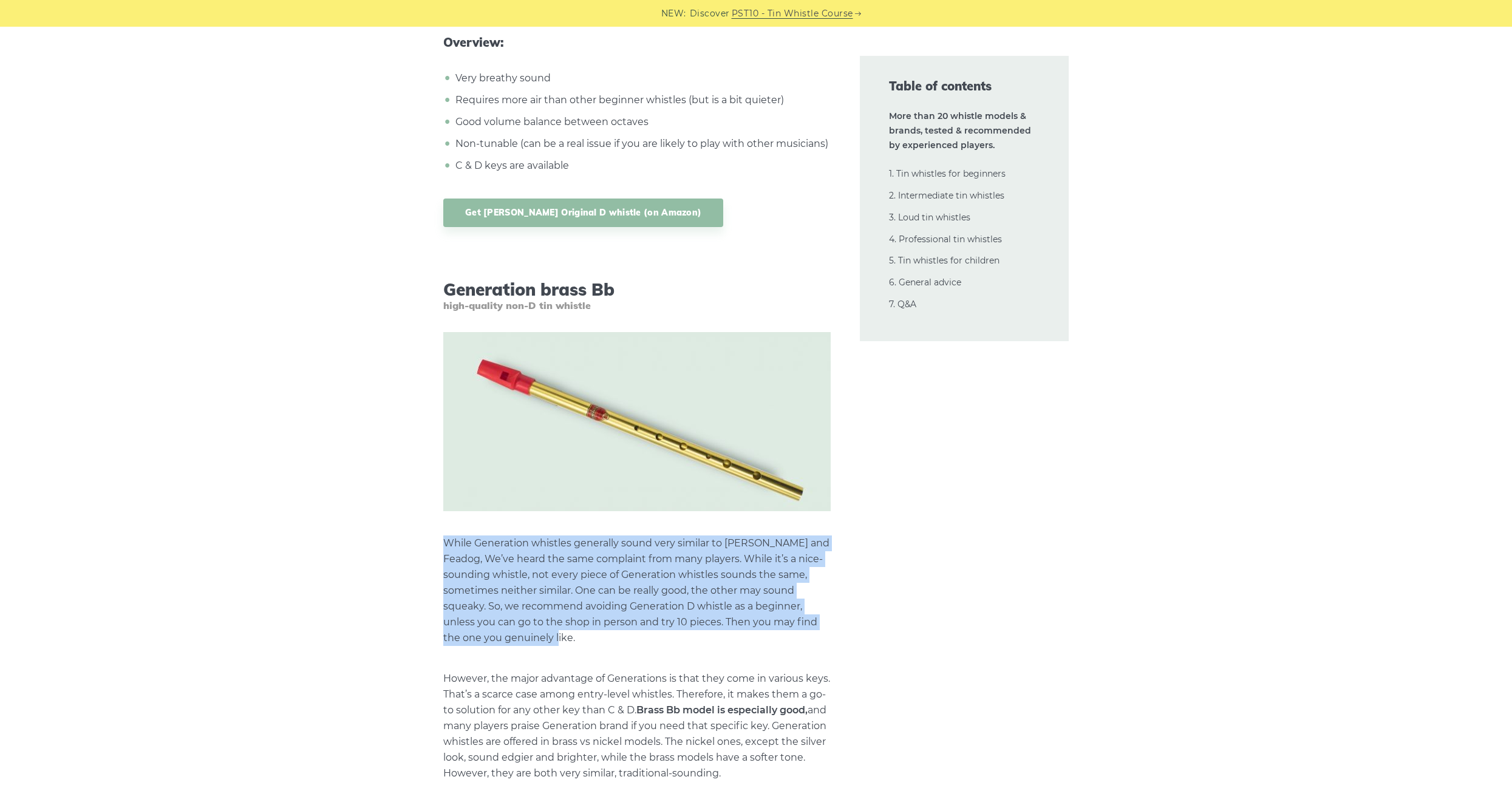
drag, startPoint x: 487, startPoint y: 633, endPoint x: 445, endPoint y: 532, distance: 109.4
drag, startPoint x: 445, startPoint y: 532, endPoint x: 512, endPoint y: 626, distance: 115.4
click at [515, 627] on p "While Generation whistles generally sound very similar to Waltons and Feadog, W…" at bounding box center [637, 591] width 387 height 111
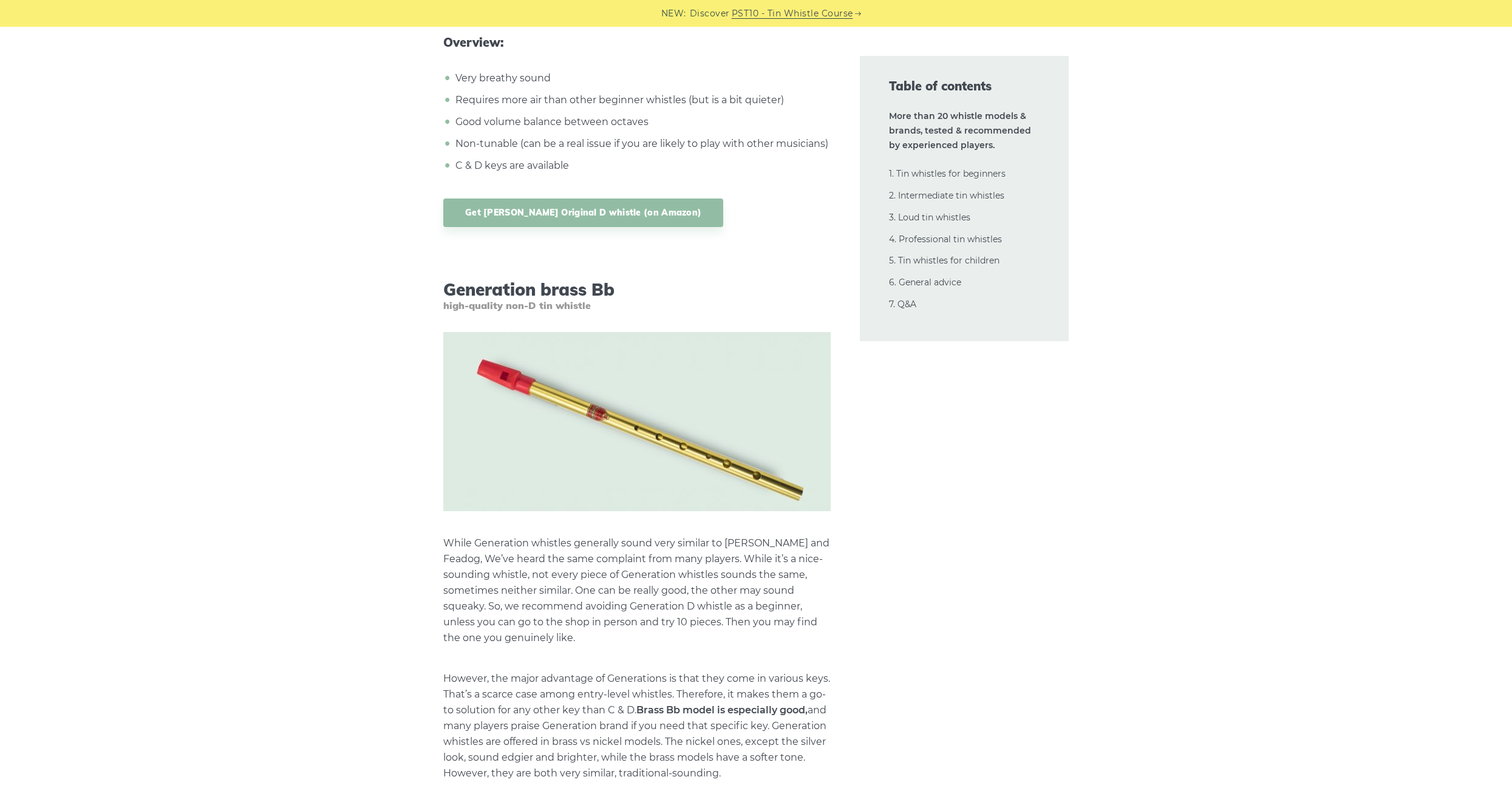
click at [512, 626] on p "While Generation whistles generally sound very similar to Waltons and Feadog, W…" at bounding box center [637, 591] width 387 height 111
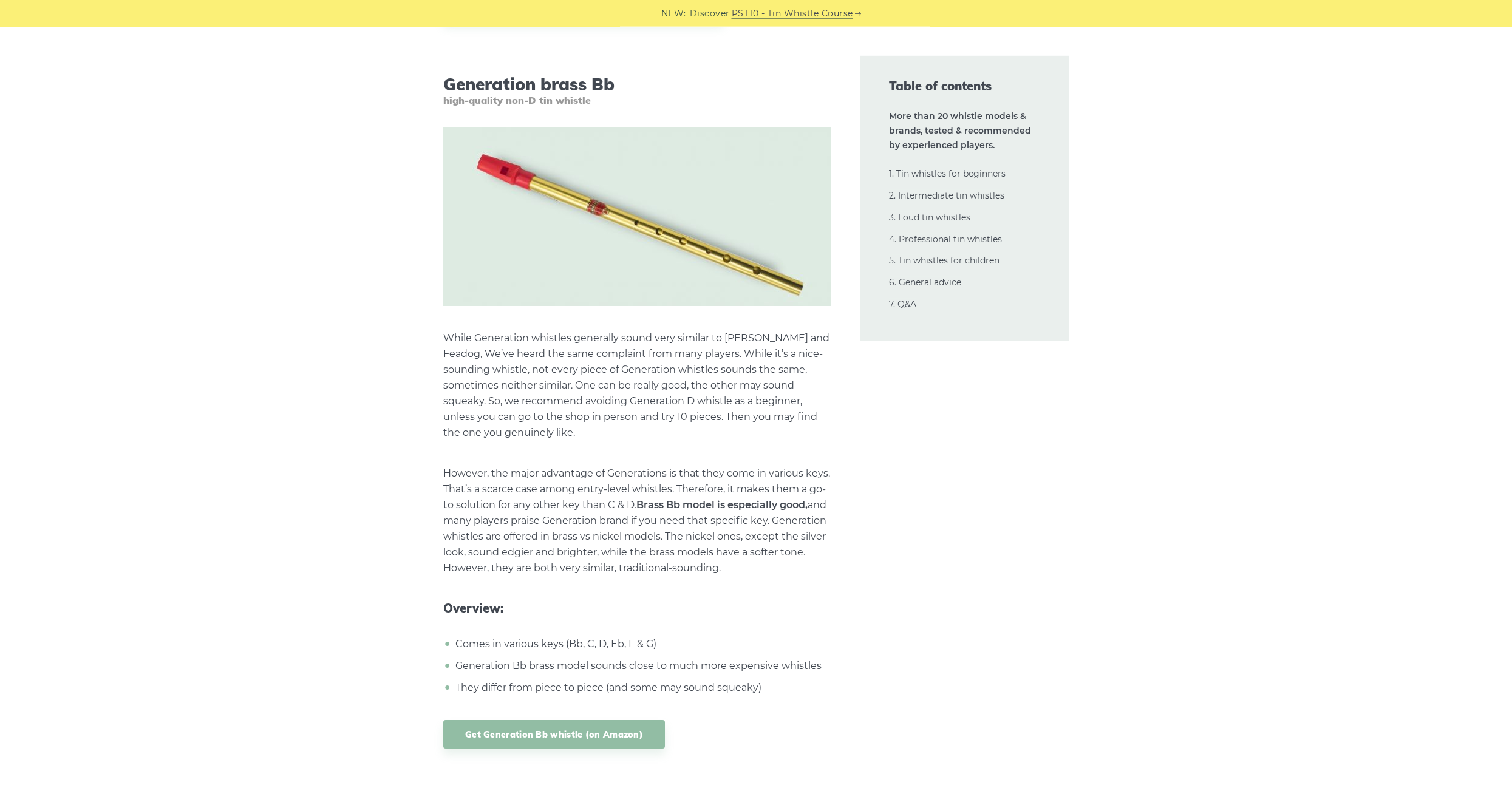
scroll to position [4777, 0]
drag, startPoint x: 683, startPoint y: 428, endPoint x: 809, endPoint y: 548, distance: 174.0
click at [809, 548] on p "However, the major advantage of Generations is that they come in various keys. …" at bounding box center [637, 519] width 387 height 111
drag, startPoint x: 809, startPoint y: 548, endPoint x: 691, endPoint y: 437, distance: 162.0
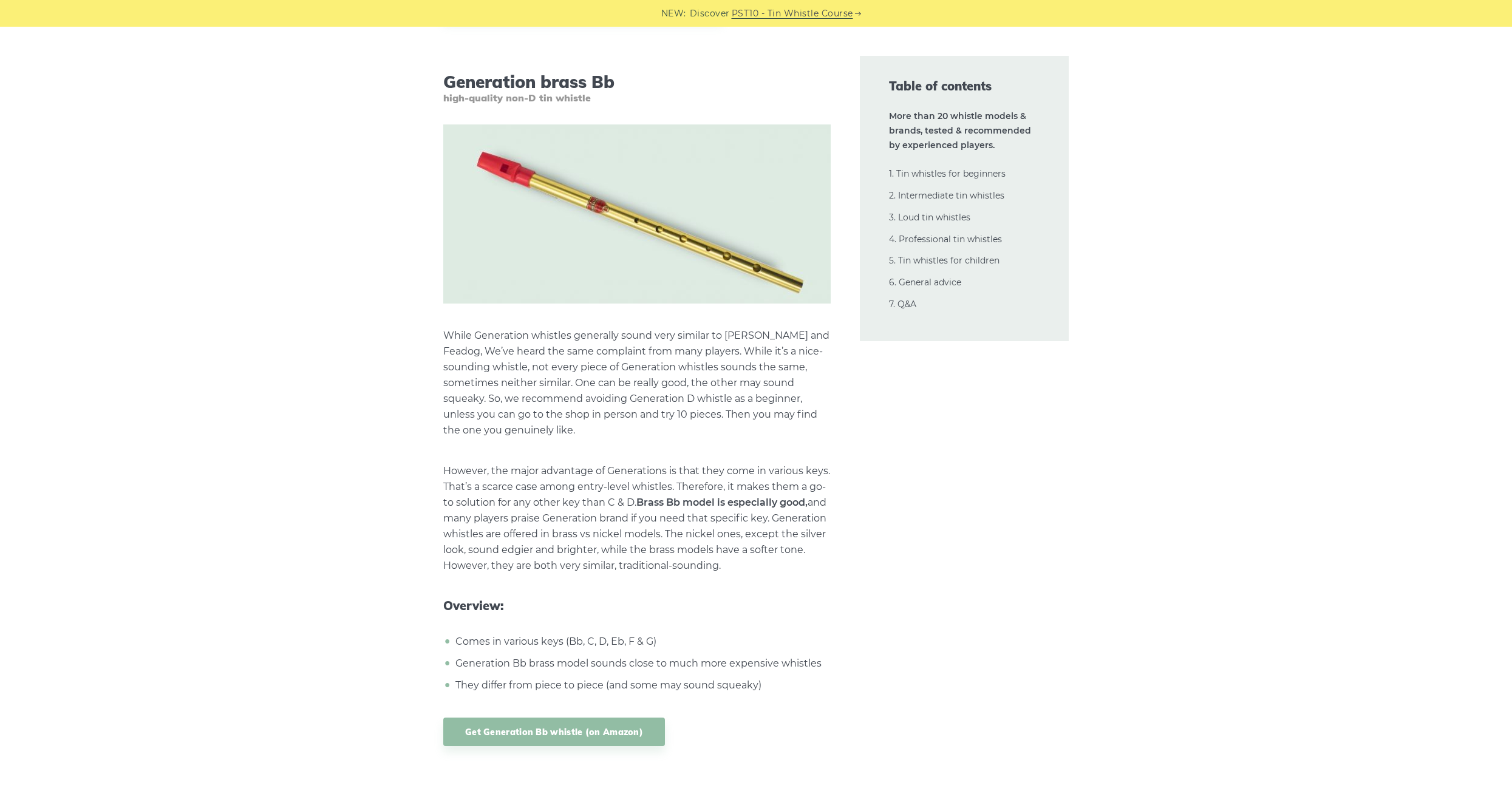
drag, startPoint x: 691, startPoint y: 437, endPoint x: 791, endPoint y: 557, distance: 156.2
drag, startPoint x: 791, startPoint y: 557, endPoint x: 787, endPoint y: 551, distance: 7.2
click at [790, 553] on p "However, the major advantage of Generations is that they come in various keys. …" at bounding box center [637, 519] width 387 height 111
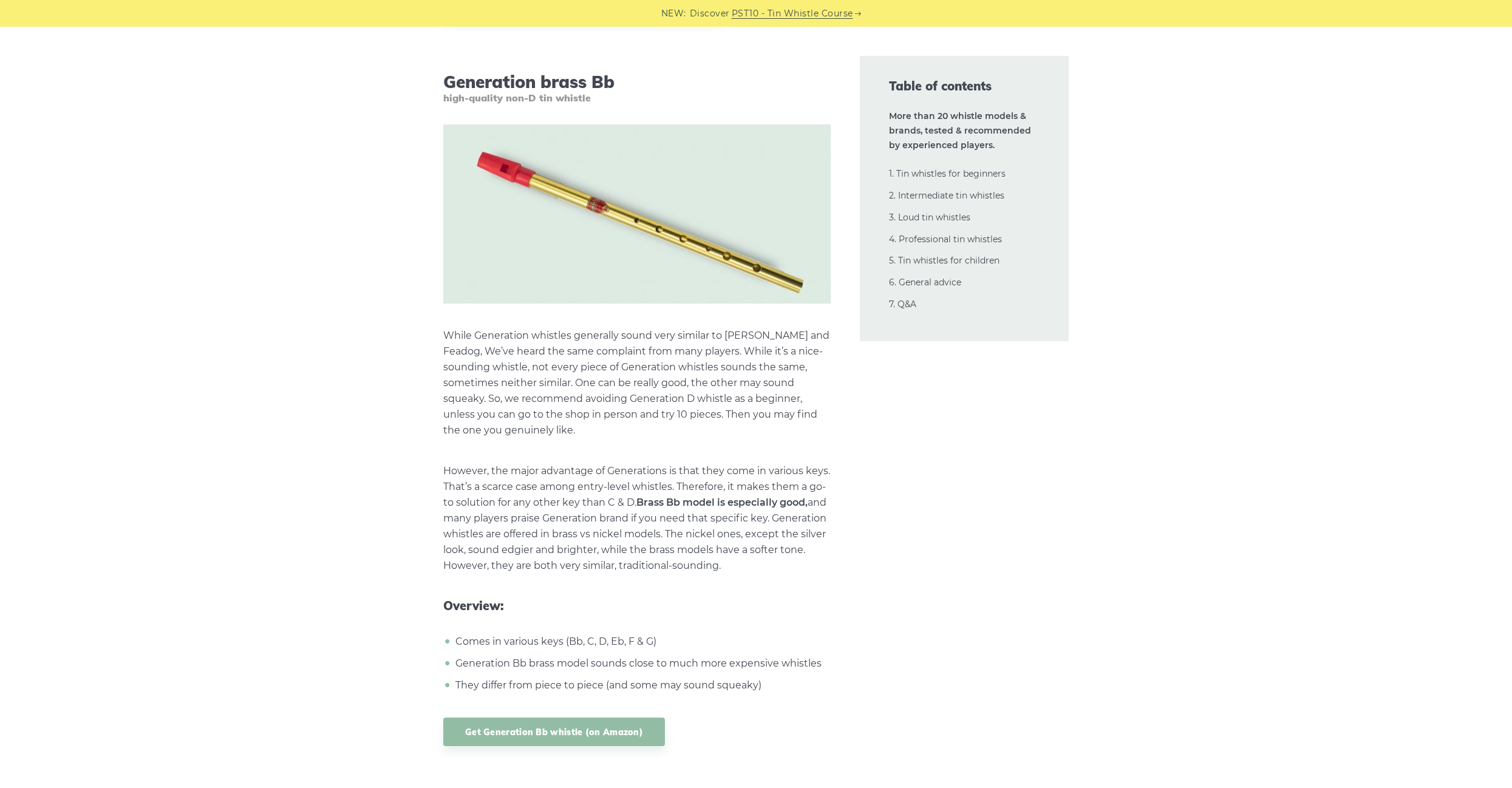
drag, startPoint x: 799, startPoint y: 548, endPoint x: 670, endPoint y: 443, distance: 166.3
drag, startPoint x: 670, startPoint y: 443, endPoint x: 835, endPoint y: 553, distance: 198.3
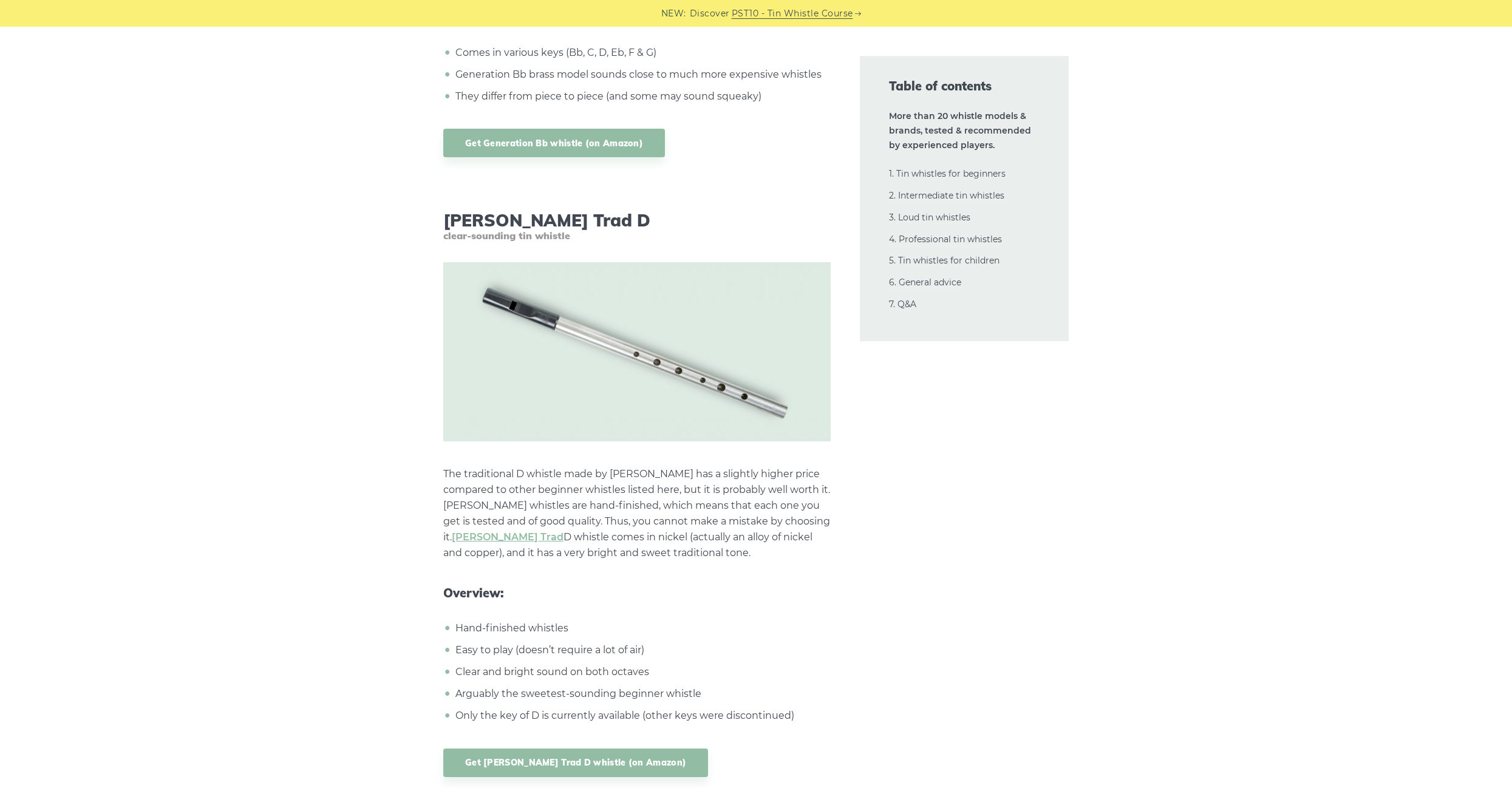
scroll to position [5469, 0]
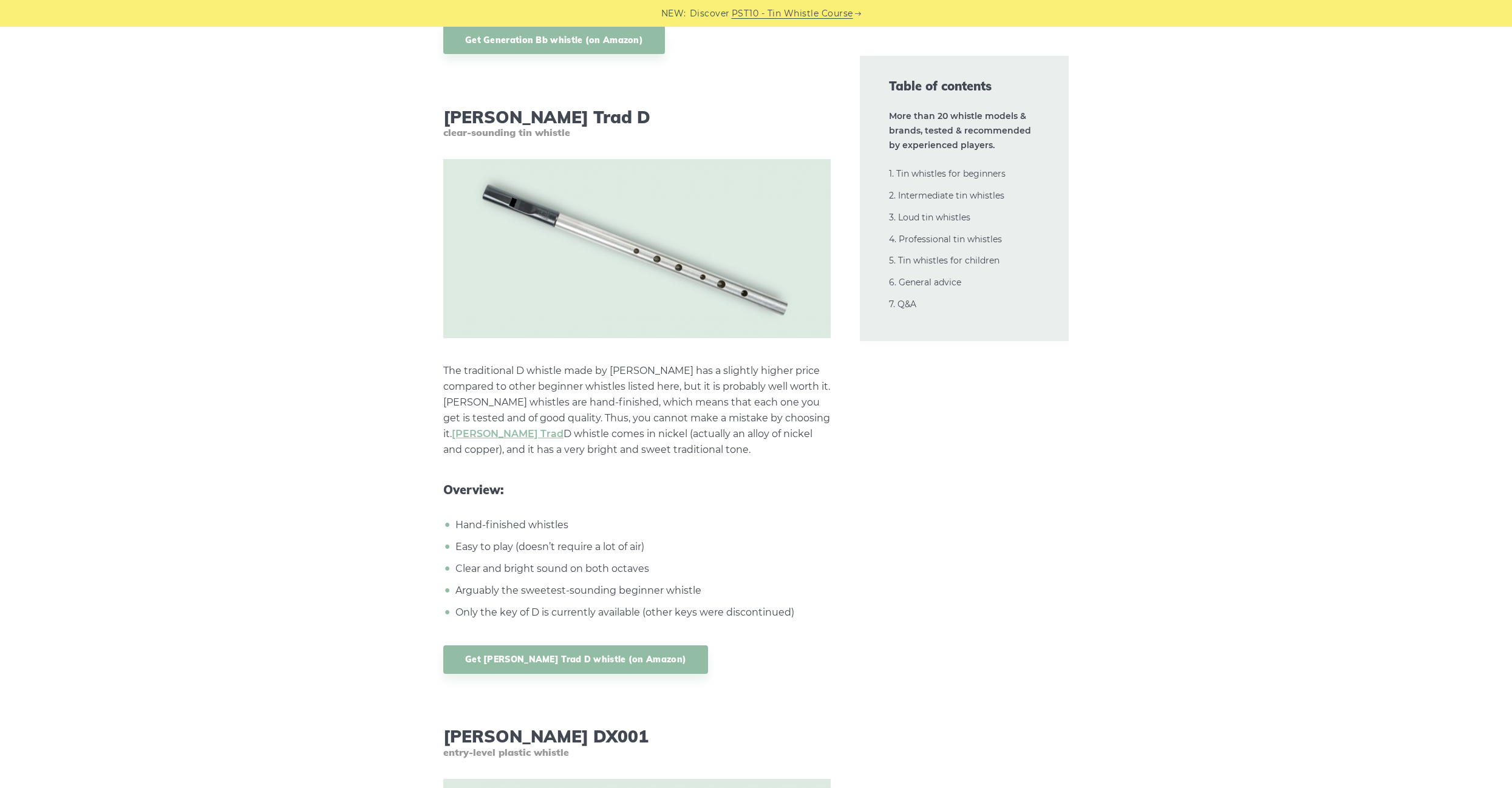
drag, startPoint x: 682, startPoint y: 433, endPoint x: 538, endPoint y: 343, distance: 169.8
drag, startPoint x: 538, startPoint y: 343, endPoint x: 745, endPoint y: 430, distance: 224.5
drag, startPoint x: 745, startPoint y: 430, endPoint x: 736, endPoint y: 430, distance: 9.0
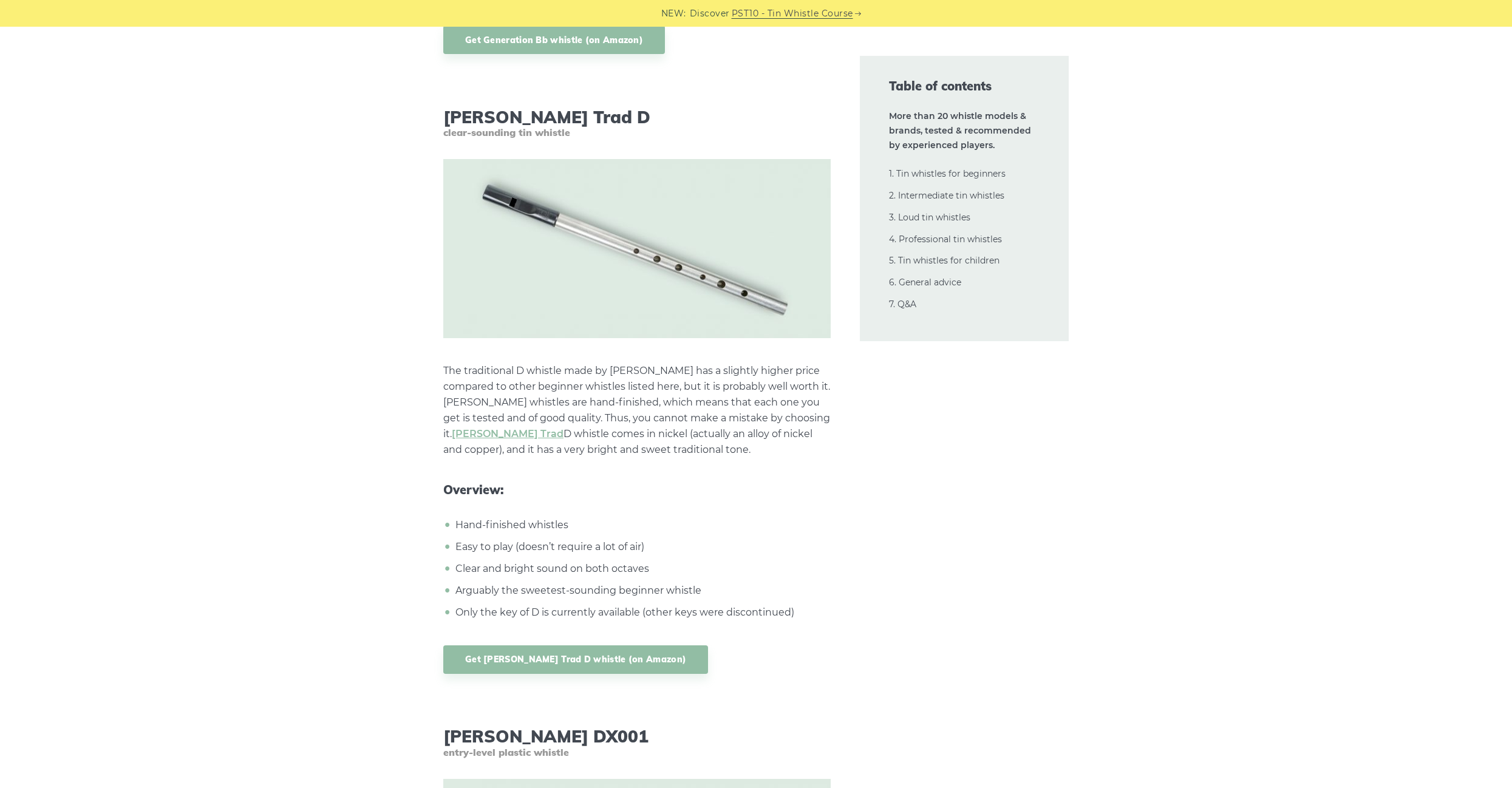
click at [745, 432] on p "The traditional D whistle made by Tony Dixon has a slightly higher price compar…" at bounding box center [637, 411] width 387 height 95
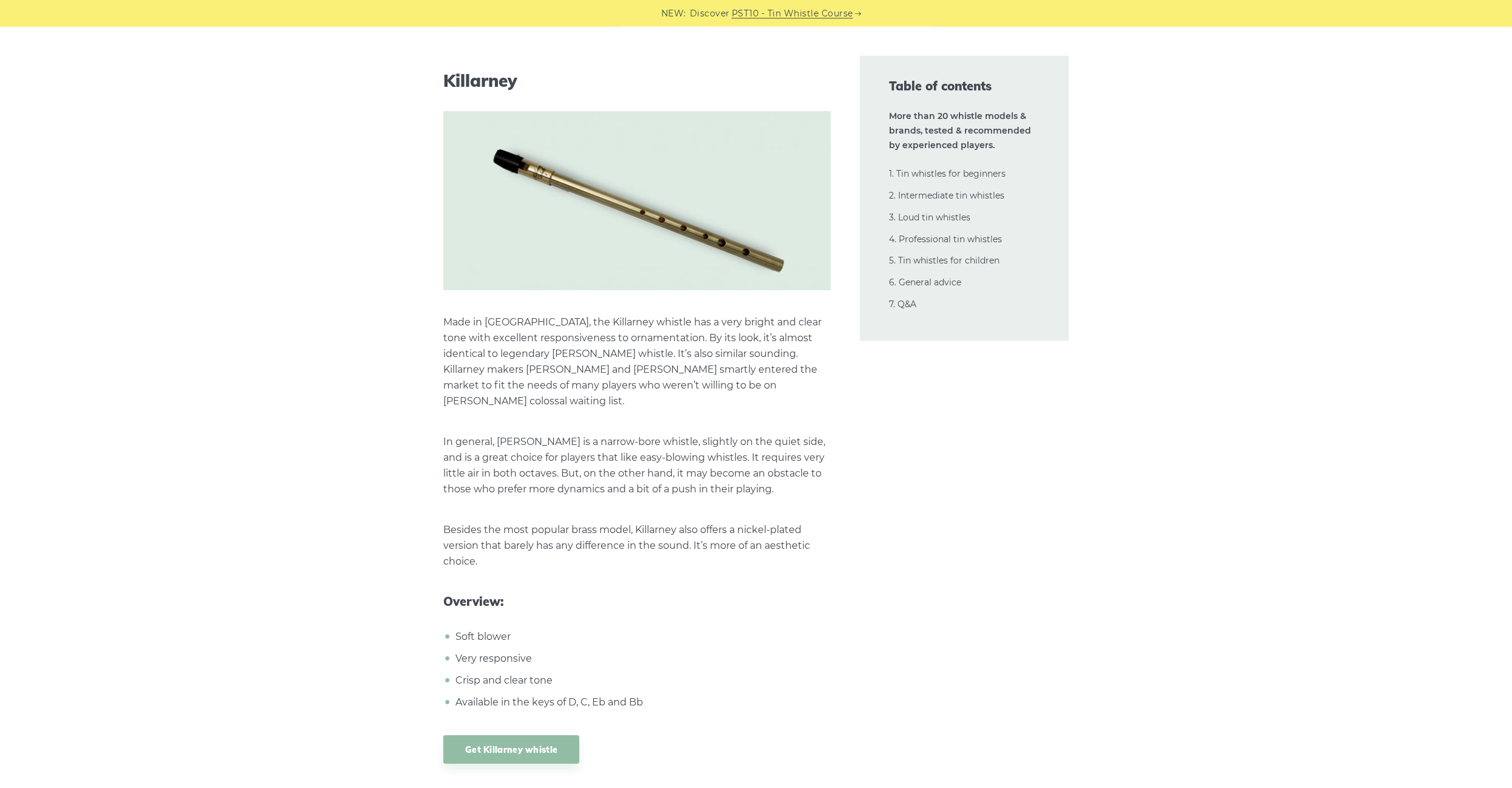
scroll to position [7823, 0]
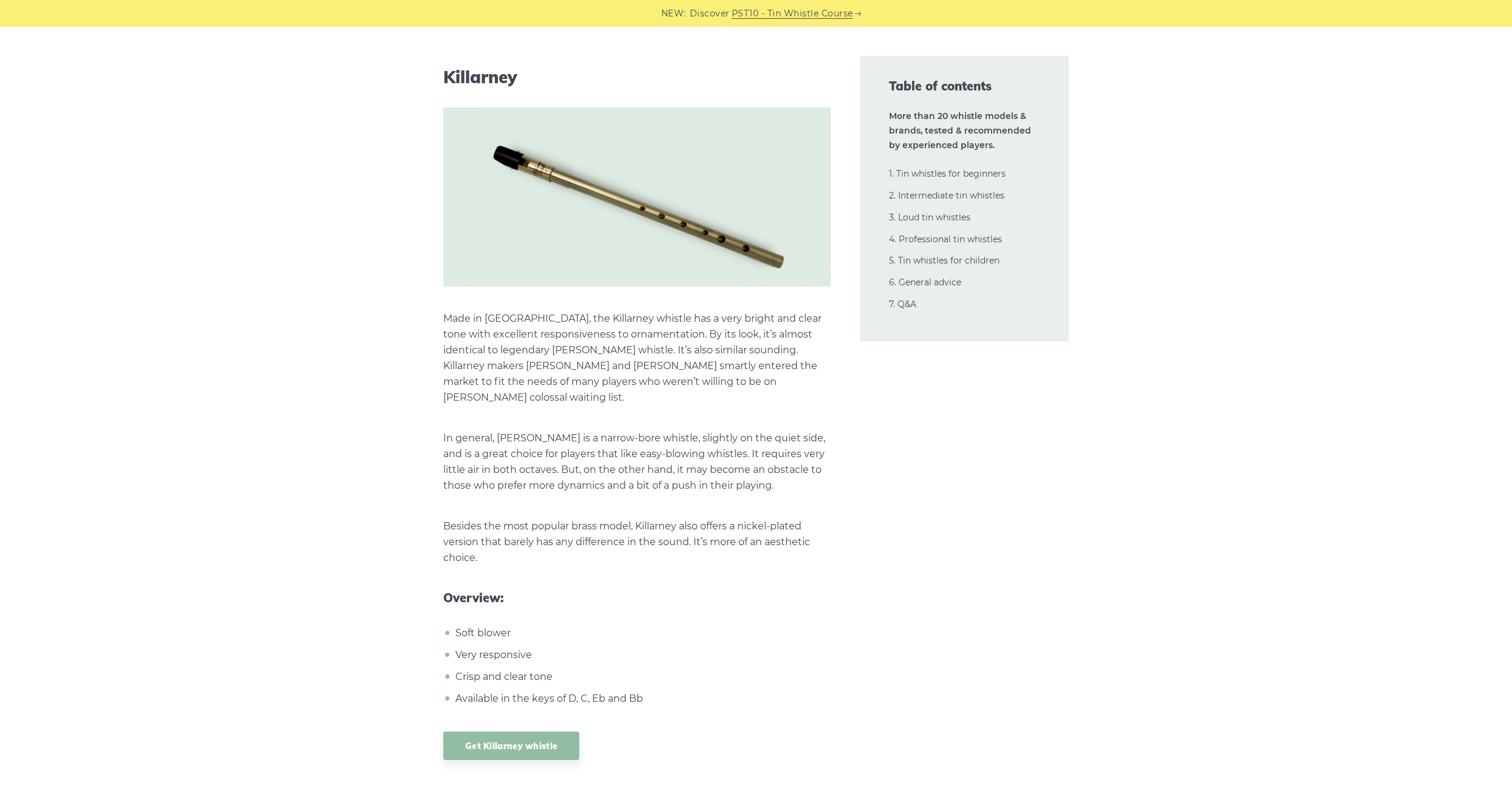
click at [483, 67] on h3 "Killarney" at bounding box center [637, 77] width 387 height 21
copy h3 "Killarney"
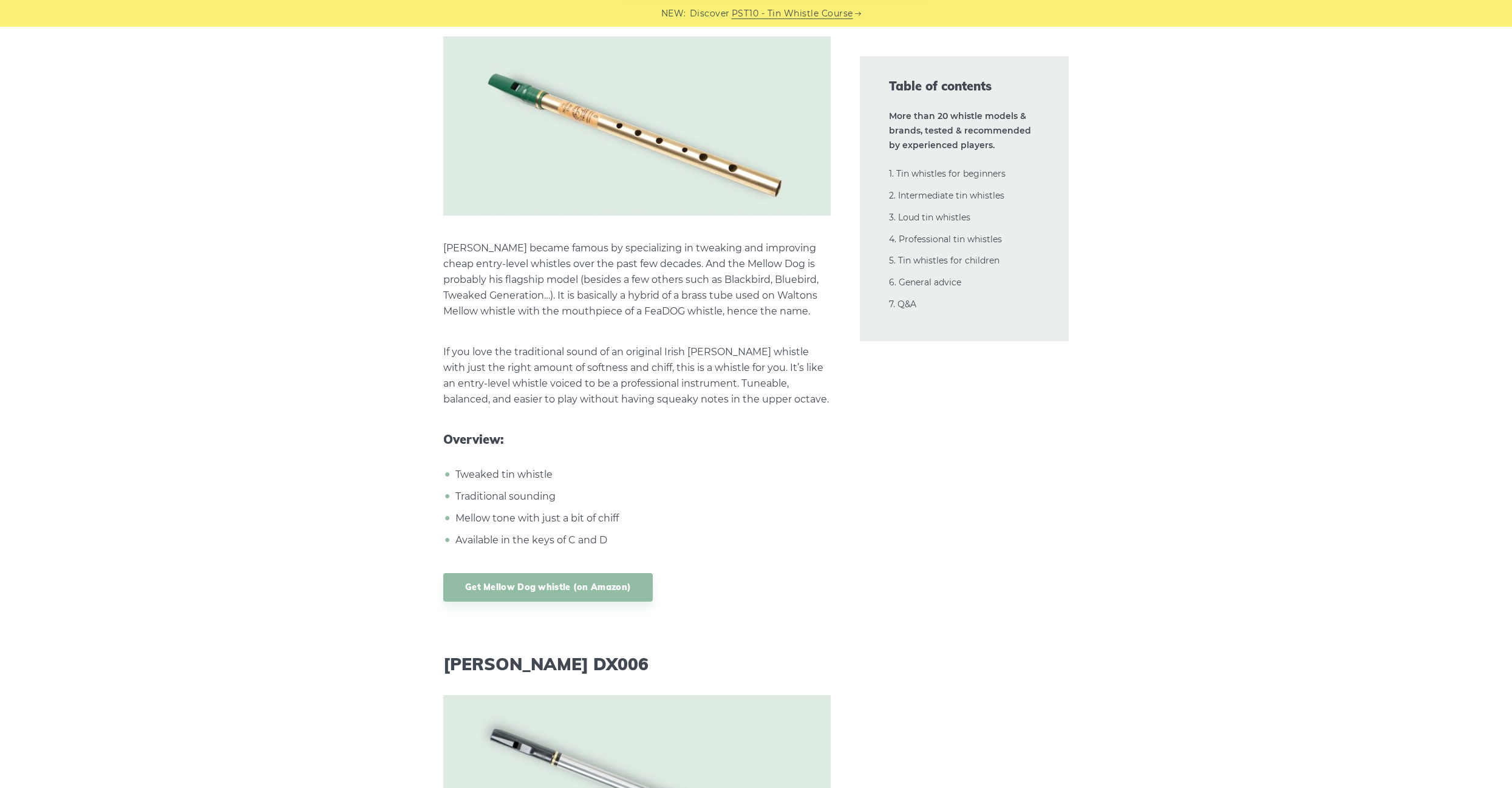
scroll to position [10661, 0]
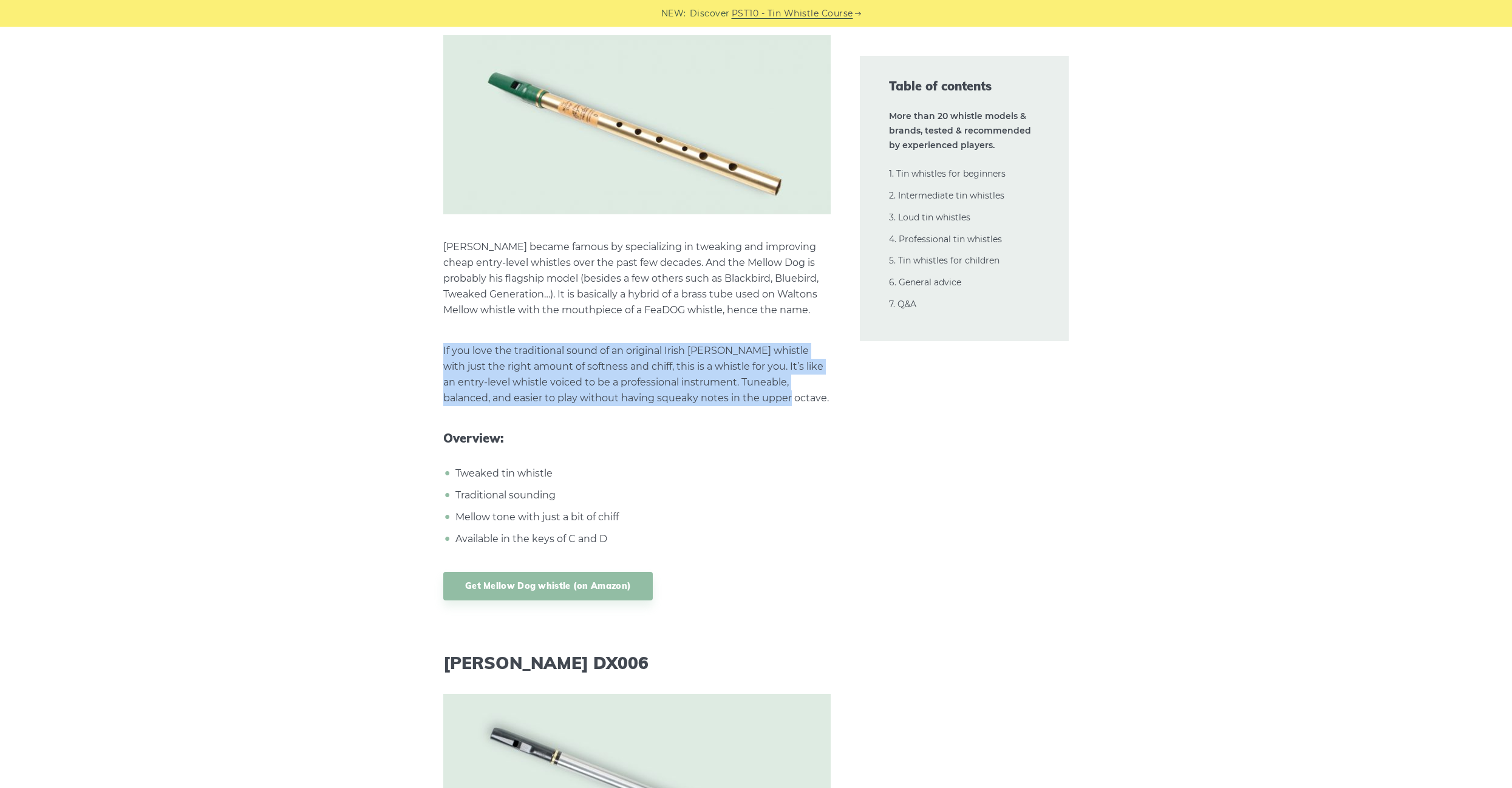
drag, startPoint x: 526, startPoint y: 277, endPoint x: 739, endPoint y: 339, distance: 221.8
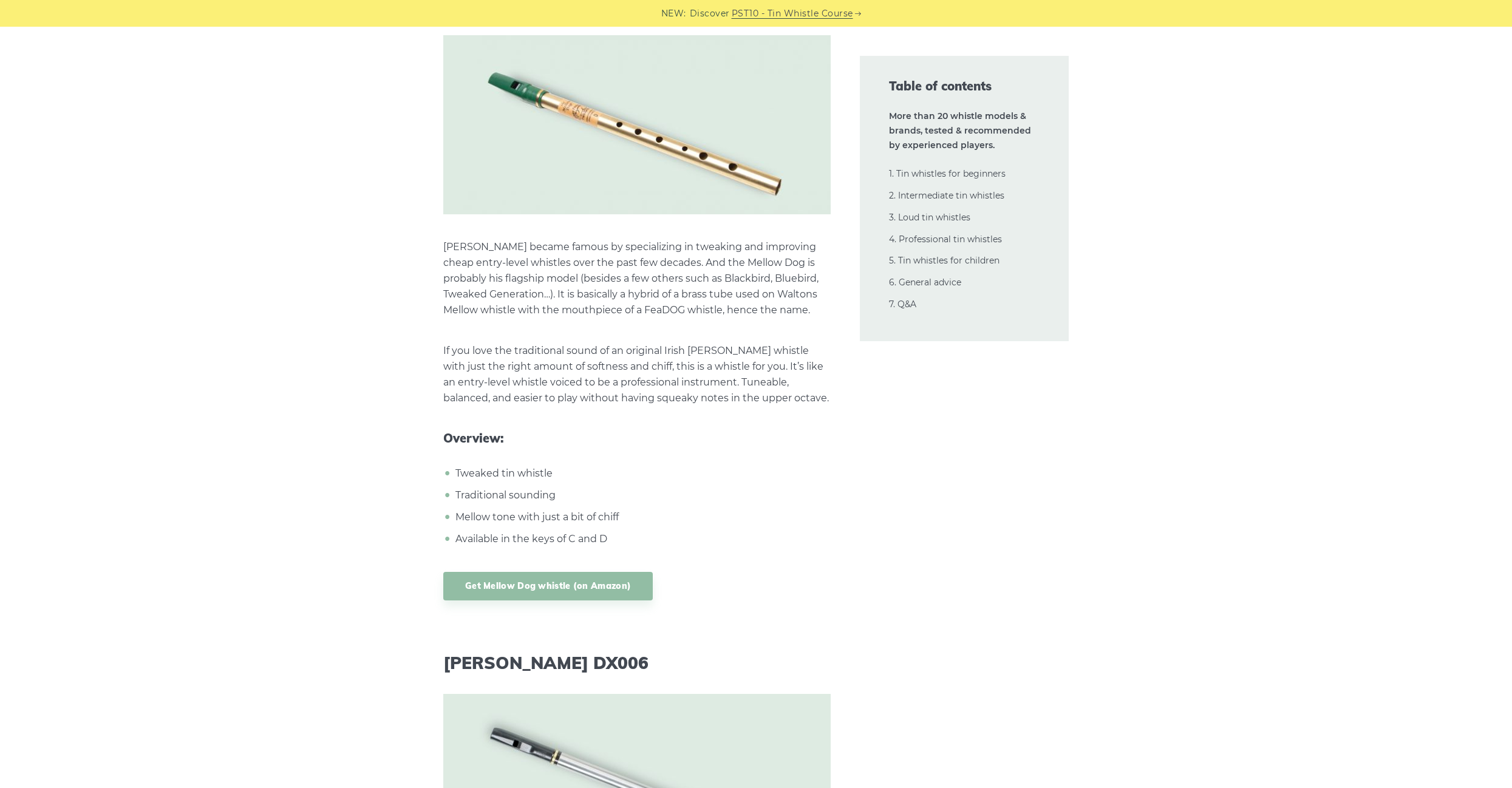
click at [735, 343] on p "If you love the traditional sound of an original Irish penny whistle with just …" at bounding box center [637, 375] width 387 height 63
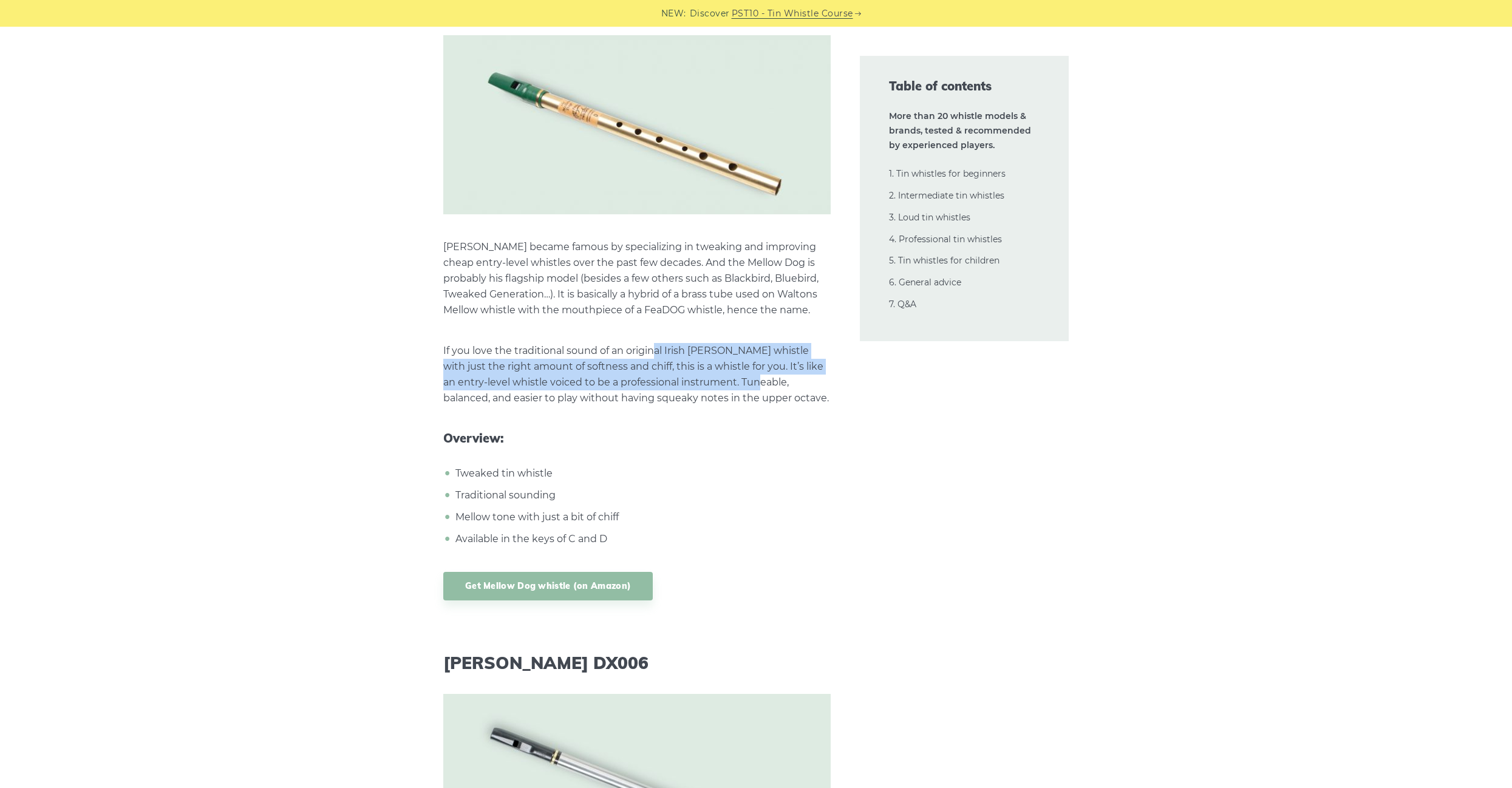
drag, startPoint x: 727, startPoint y: 331, endPoint x: 656, endPoint y: 286, distance: 84.1
click at [656, 343] on p "If you love the traditional sound of an original Irish penny whistle with just …" at bounding box center [637, 375] width 387 height 63
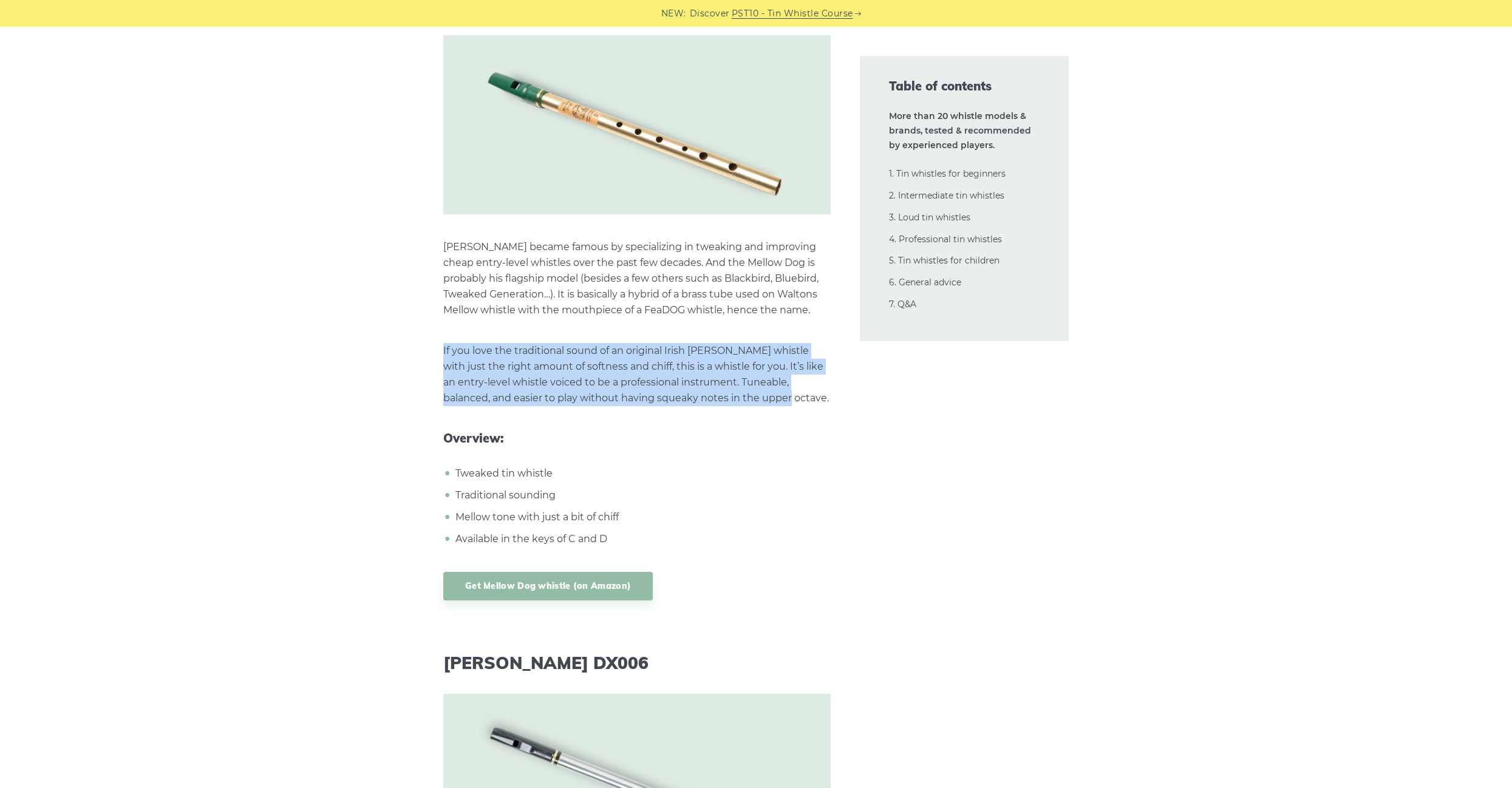
drag, startPoint x: 646, startPoint y: 274, endPoint x: 739, endPoint y: 340, distance: 114.0
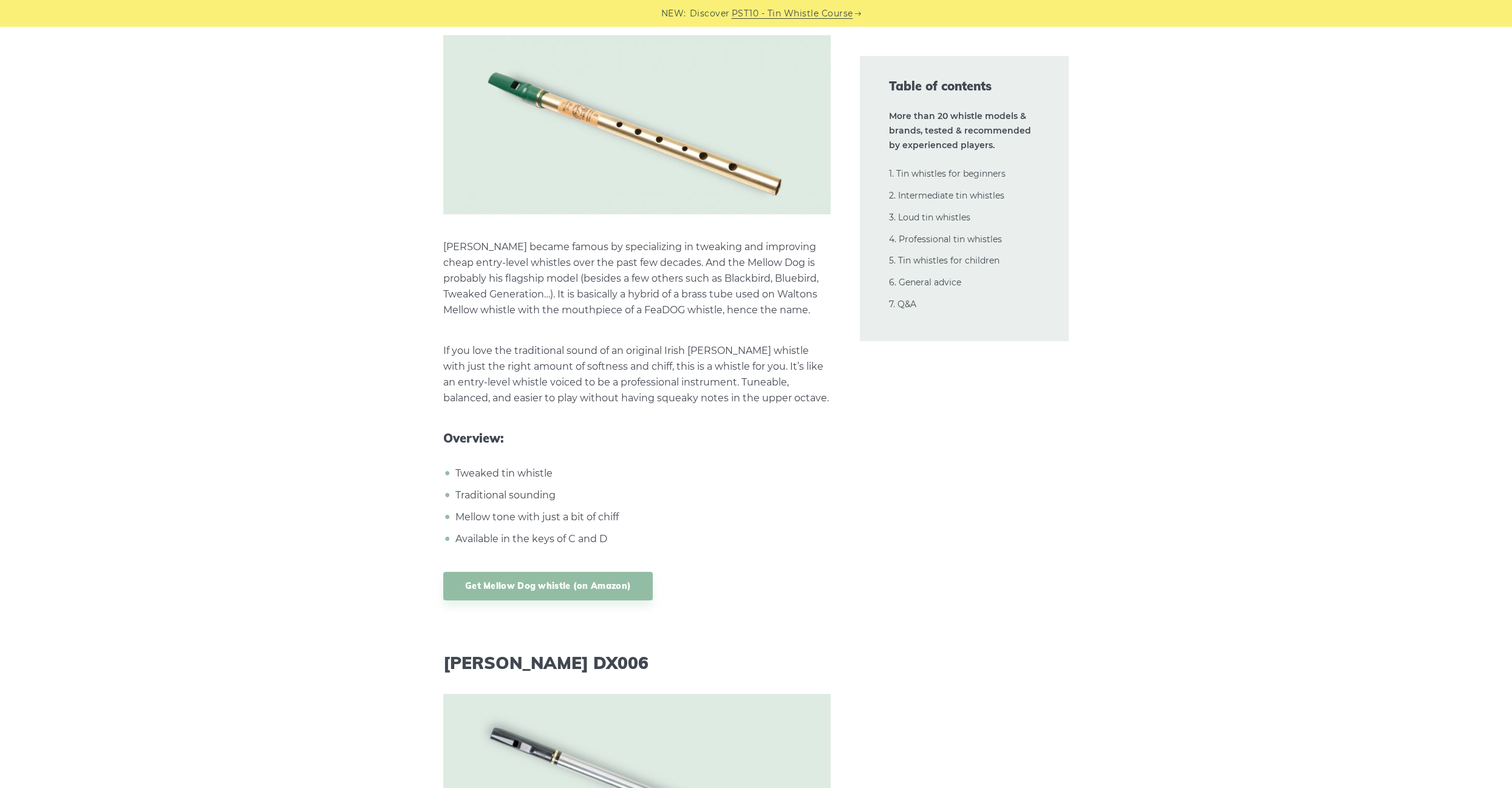
click at [737, 343] on p "If you love the traditional sound of an original Irish penny whistle with just …" at bounding box center [637, 375] width 387 height 63
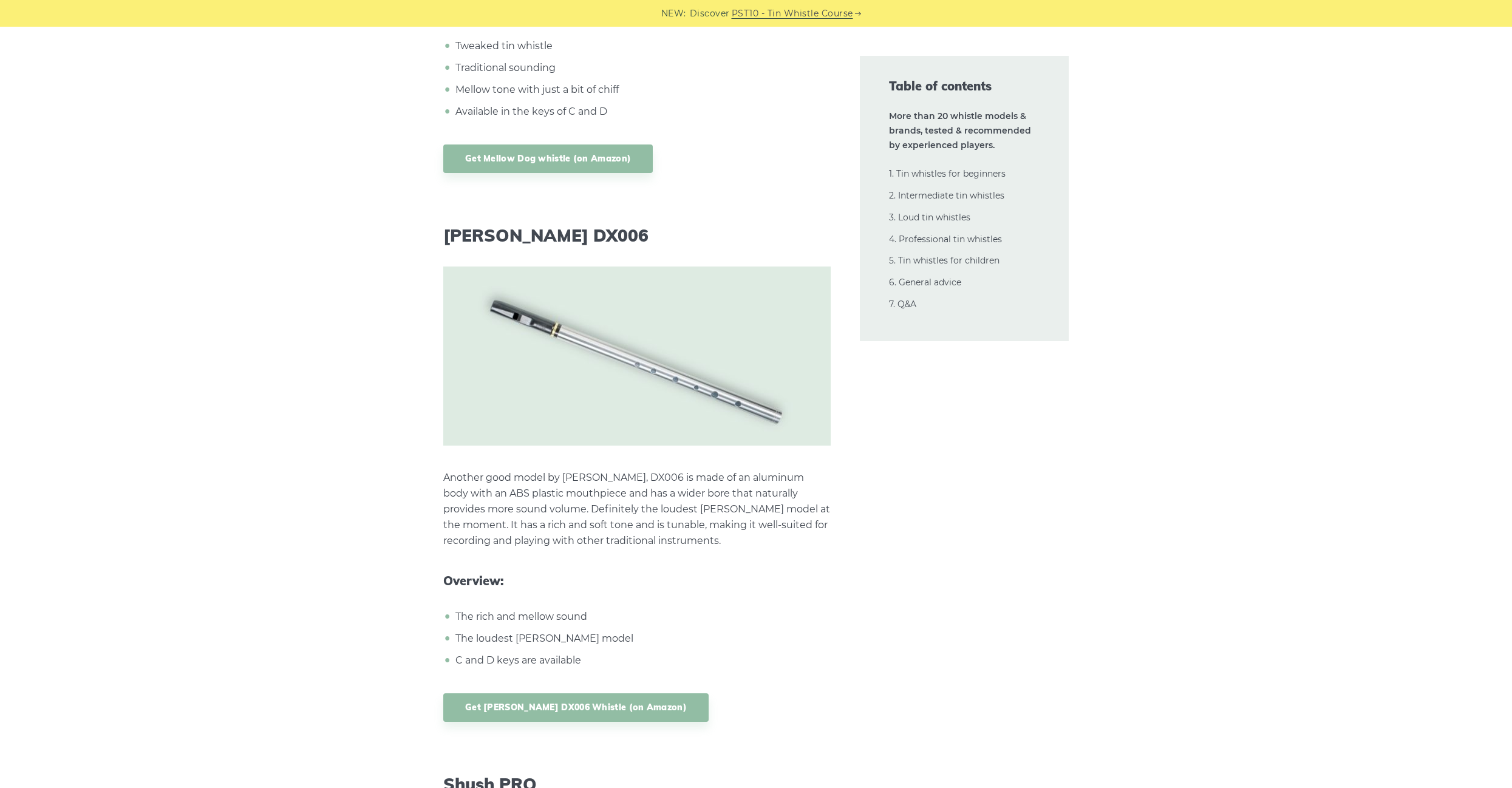
scroll to position [11215, 0]
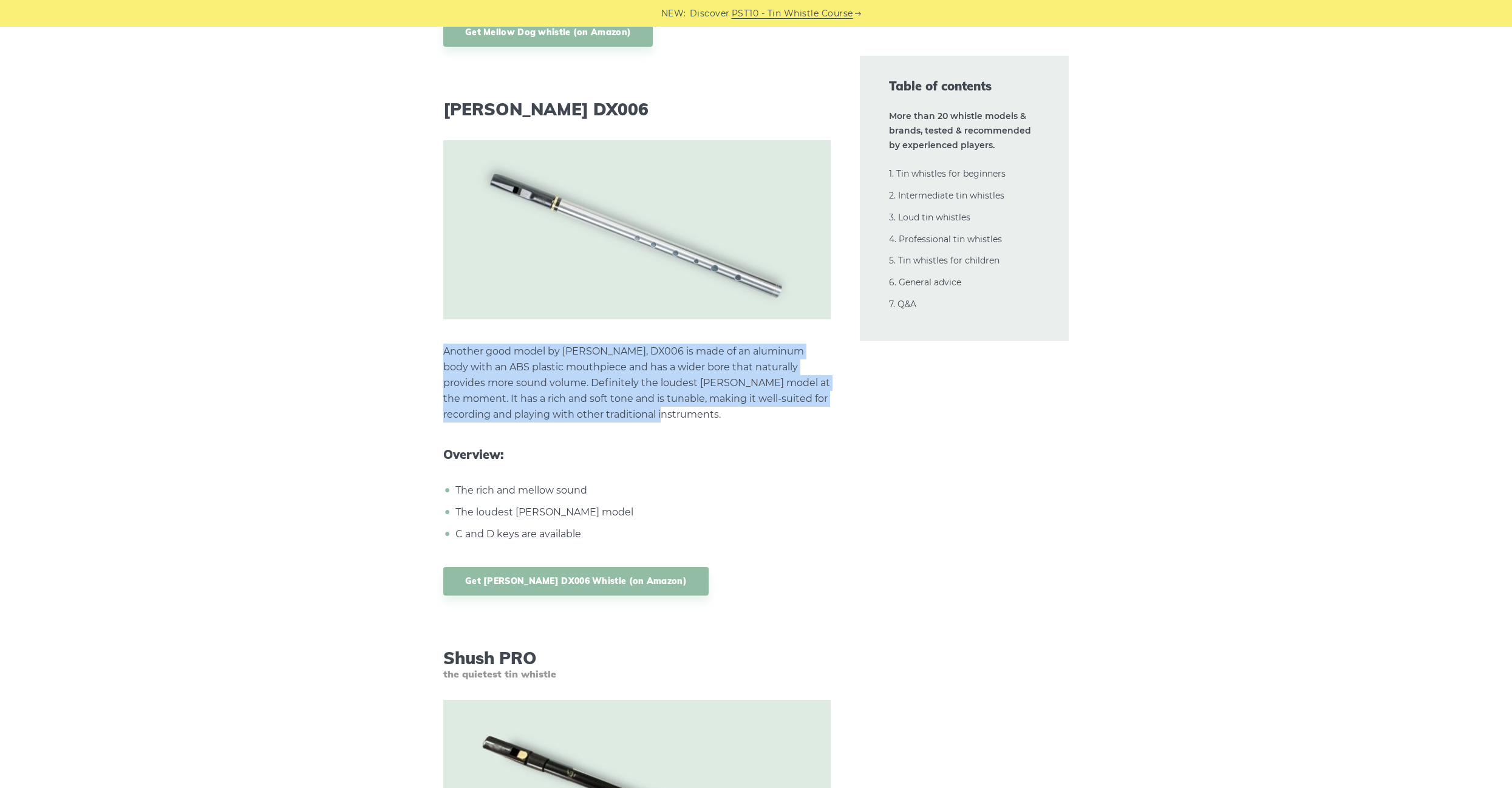
drag, startPoint x: 445, startPoint y: 290, endPoint x: 628, endPoint y: 360, distance: 195.9
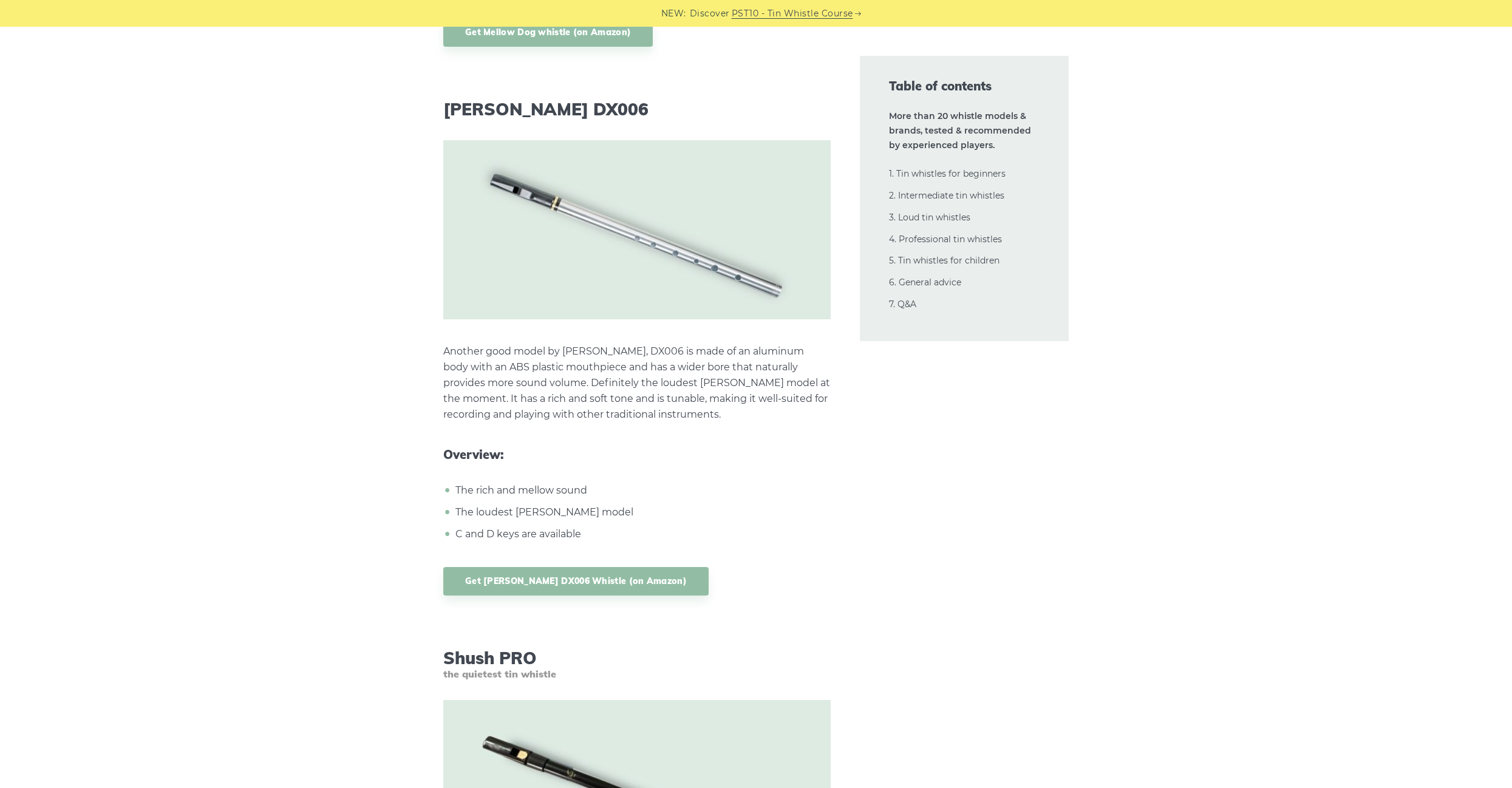
drag, startPoint x: 626, startPoint y: 359, endPoint x: 610, endPoint y: 348, distance: 19.4
click at [624, 357] on p "Another good model by Tony Dixon, DX006 is made of an aluminum body with an ABS…" at bounding box center [637, 383] width 387 height 79
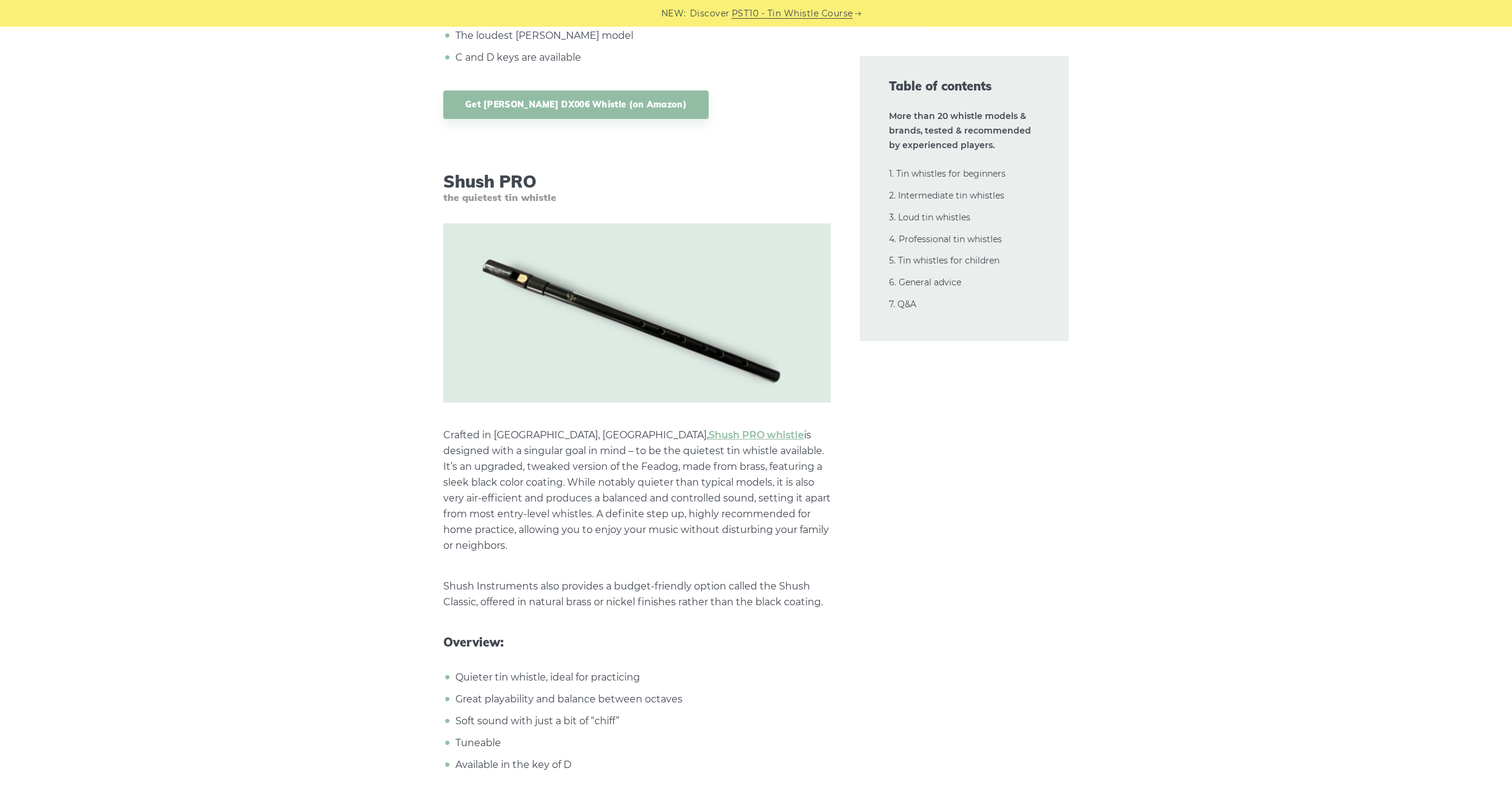
scroll to position [11769, 0]
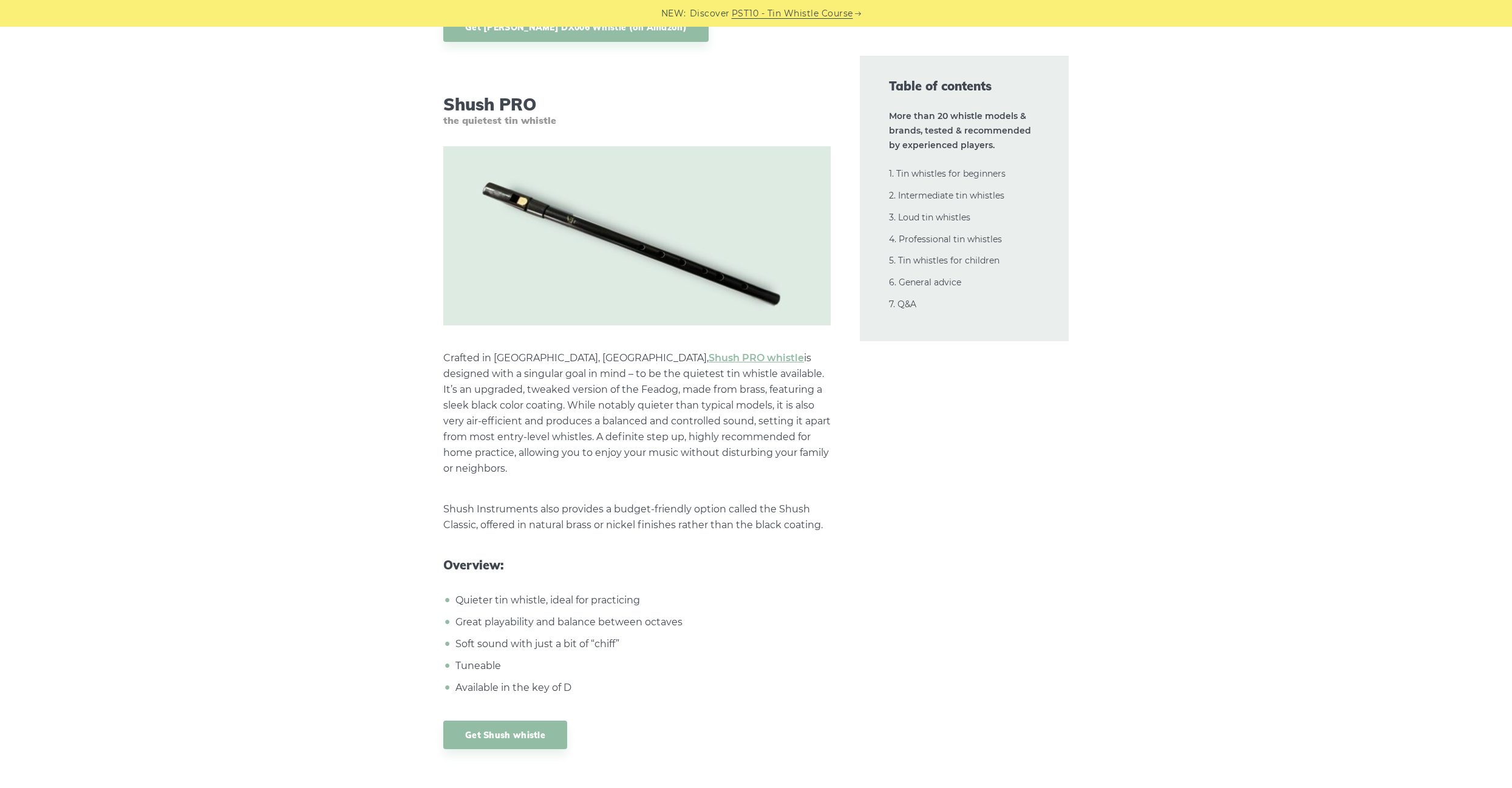
drag, startPoint x: 541, startPoint y: 47, endPoint x: 544, endPoint y: 68, distance: 21.2
click at [511, 502] on p "Shush Instruments also provides a budget-friendly option called the Shush Class…" at bounding box center [637, 517] width 387 height 31
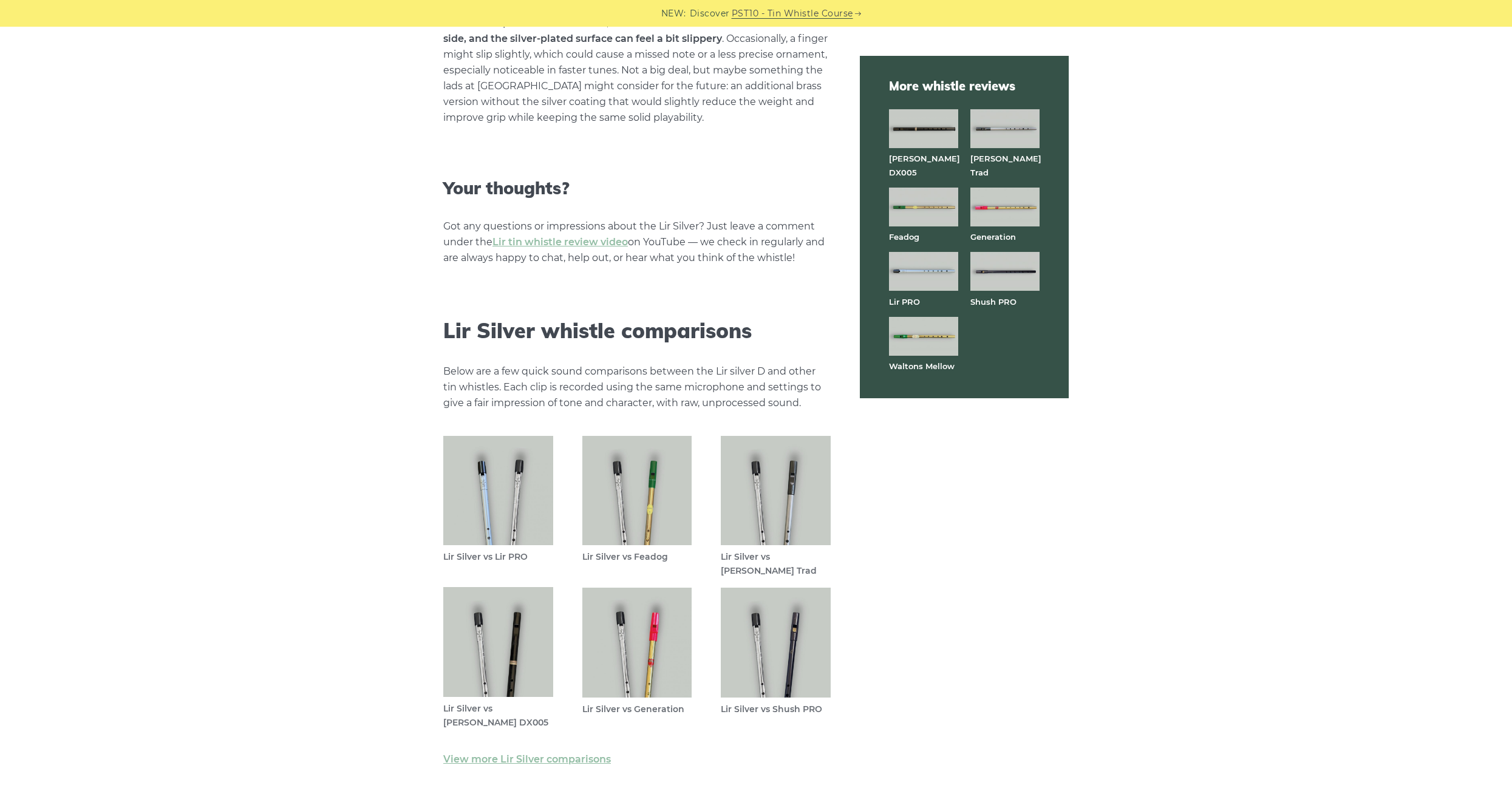
scroll to position [3185, 0]
